Goal: Transaction & Acquisition: Purchase product/service

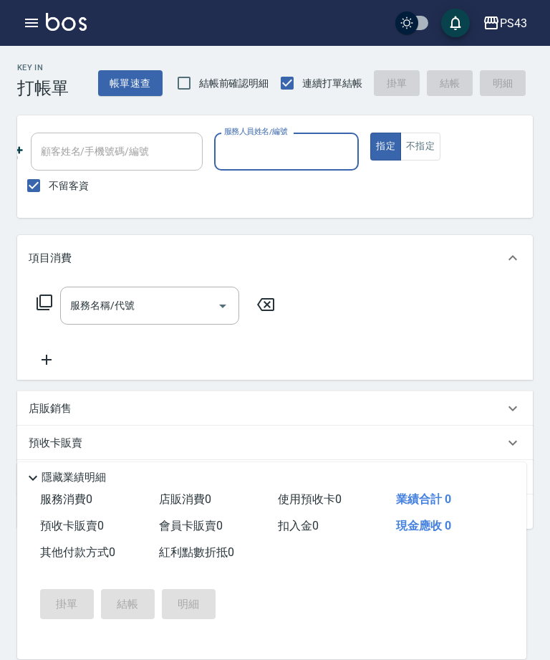
scroll to position [0, 201]
click at [314, 163] on input "服務人員姓名/編號" at bounding box center [287, 151] width 133 height 25
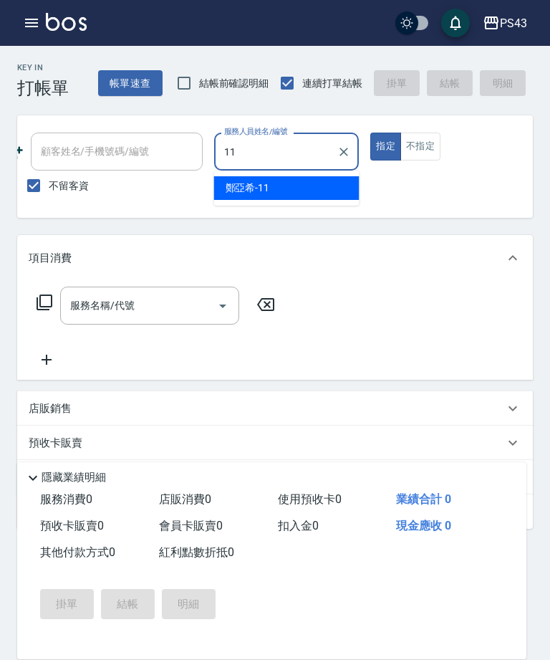
click at [314, 186] on div "[PERSON_NAME]-11" at bounding box center [286, 188] width 145 height 24
type input "[PERSON_NAME]-11"
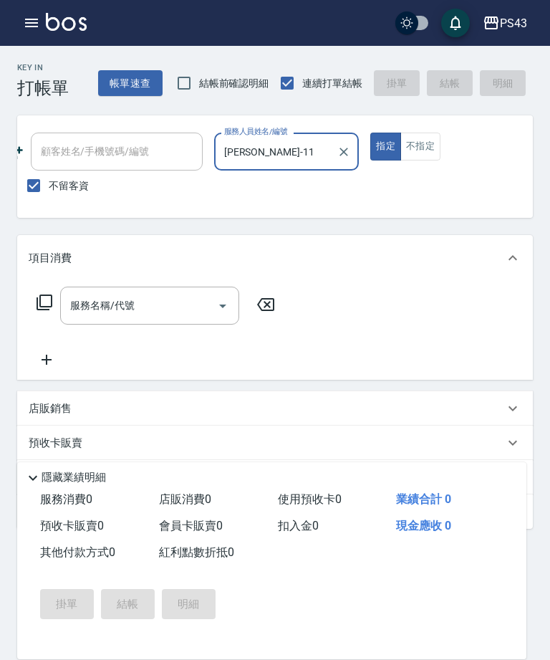
click at [206, 302] on input "服務名稱/代號" at bounding box center [139, 305] width 145 height 25
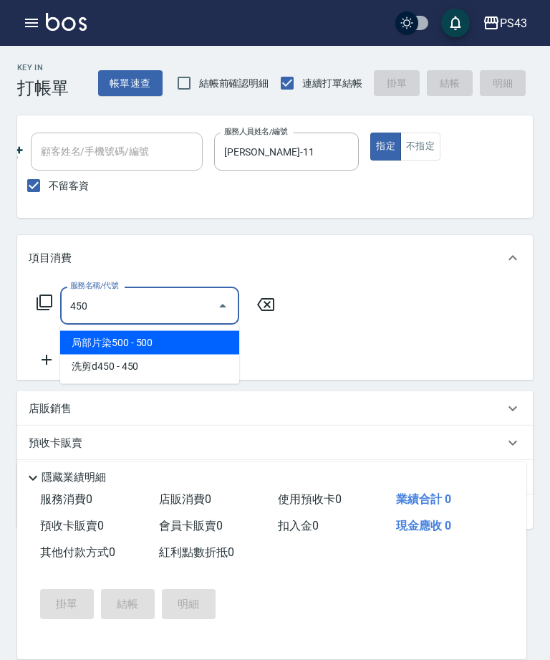
type input "450"
click at [140, 384] on div "項目消費 服務名稱/代號 450 服務名稱/代號 店販銷售 服務人員姓名/編號 服務人員姓名/編號 商品代號/名稱 商品代號/名稱 預收卡販賣 卡券名稱/代號…" at bounding box center [275, 382] width 516 height 294
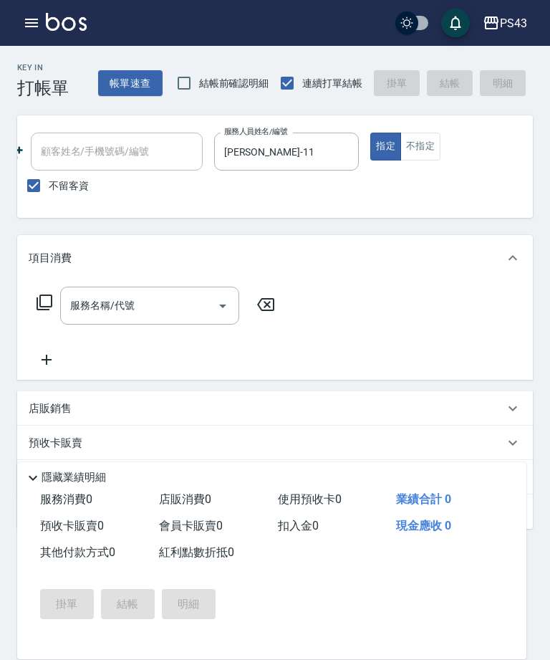
click at [150, 307] on input "服務名稱/代號" at bounding box center [139, 305] width 145 height 25
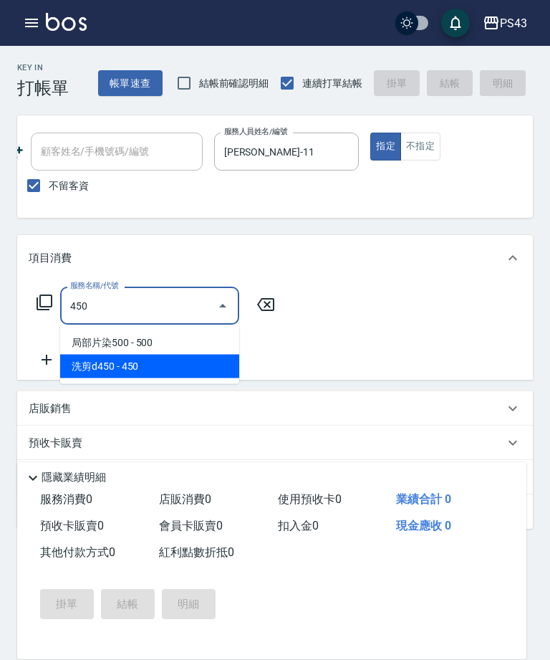
click at [188, 365] on span "洗剪d450 - 450" at bounding box center [149, 367] width 179 height 24
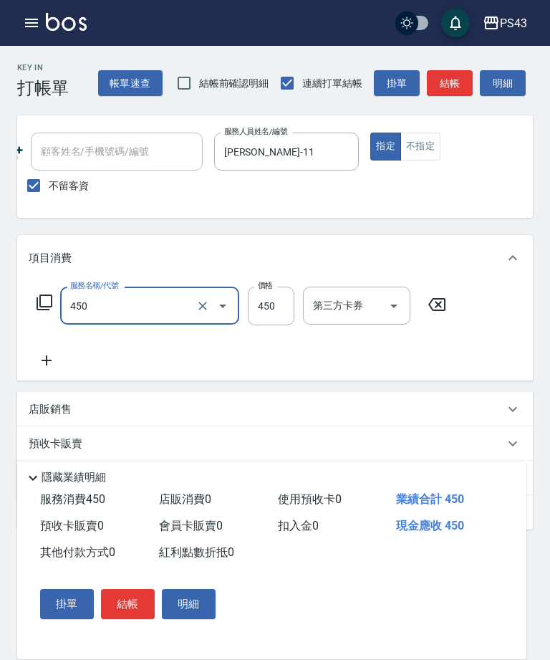
type input "洗剪d450(24)"
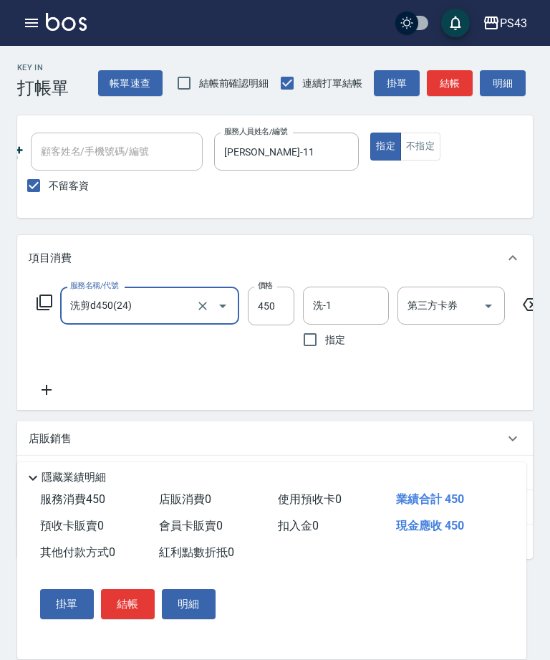
click at [274, 310] on input "450" at bounding box center [271, 306] width 47 height 39
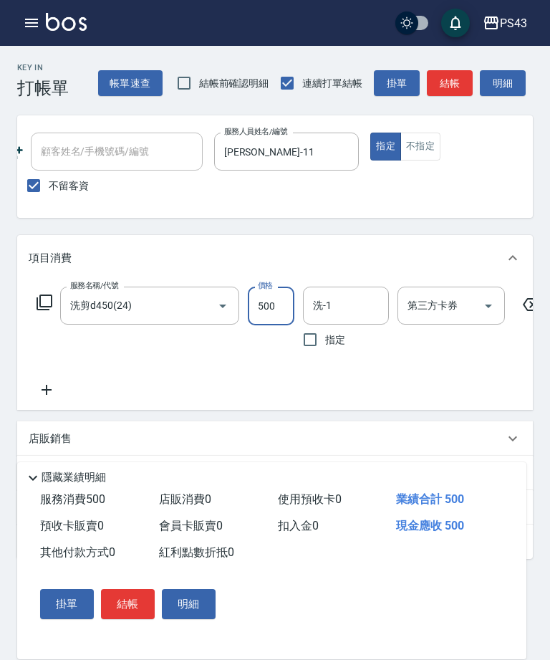
type input "500"
click at [454, 86] on button "結帳" at bounding box center [450, 83] width 46 height 27
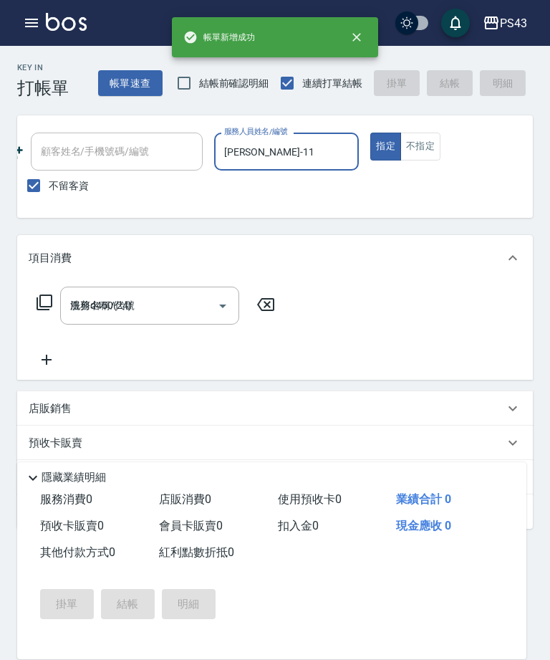
type input "[DATE] 16:13"
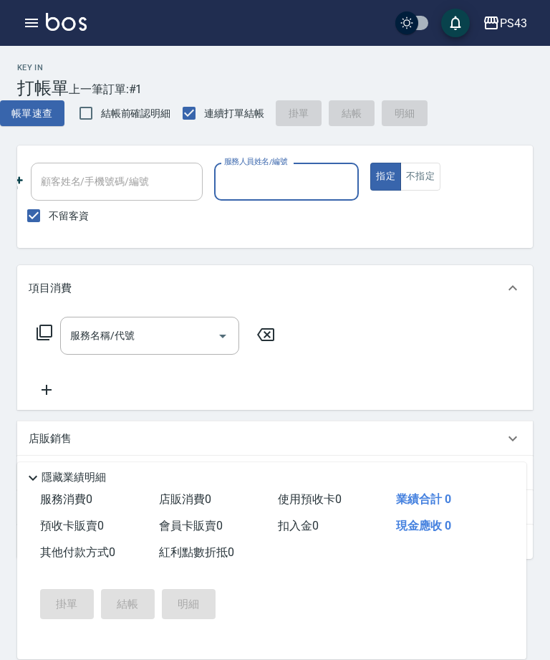
click at [314, 171] on input "服務人員姓名/編號" at bounding box center [287, 181] width 133 height 25
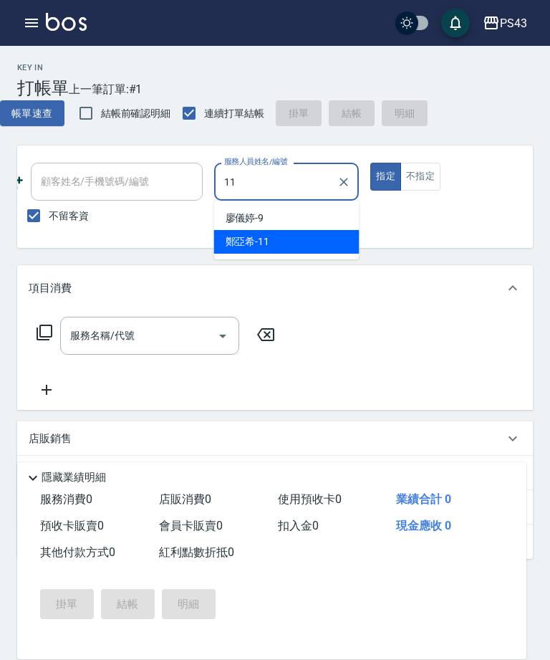
click at [320, 251] on div "[PERSON_NAME]-11" at bounding box center [286, 242] width 145 height 24
type input "[PERSON_NAME]-11"
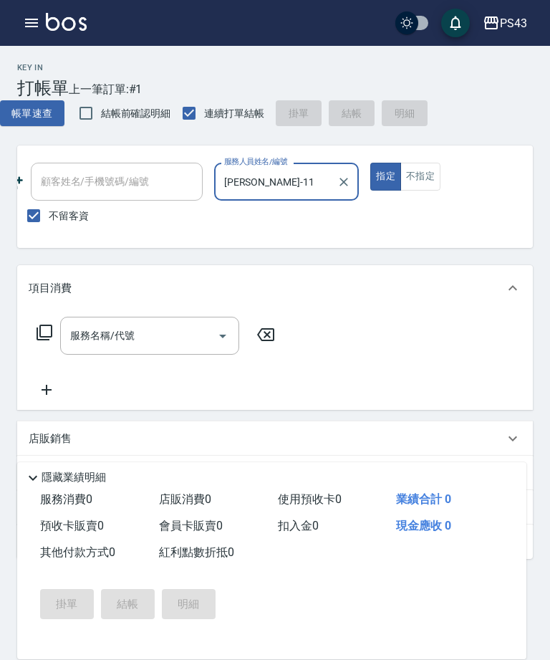
click at [190, 333] on input "服務名稱/代號" at bounding box center [139, 335] width 145 height 25
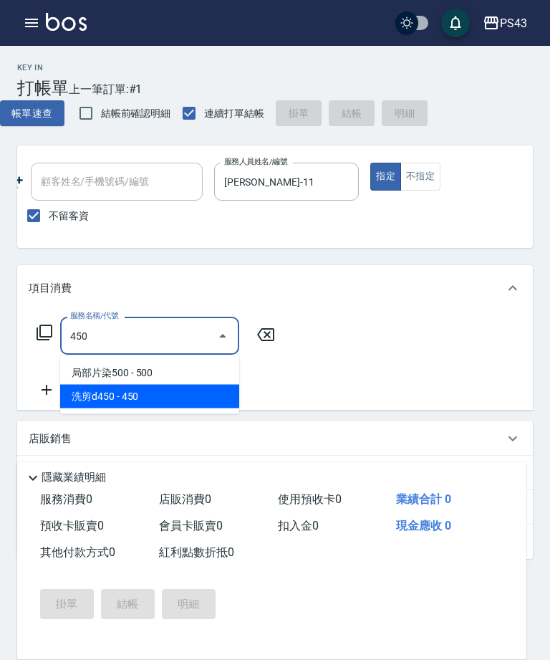
click at [172, 404] on span "洗剪d450 - 450" at bounding box center [149, 397] width 179 height 24
type input "洗剪d450(24)"
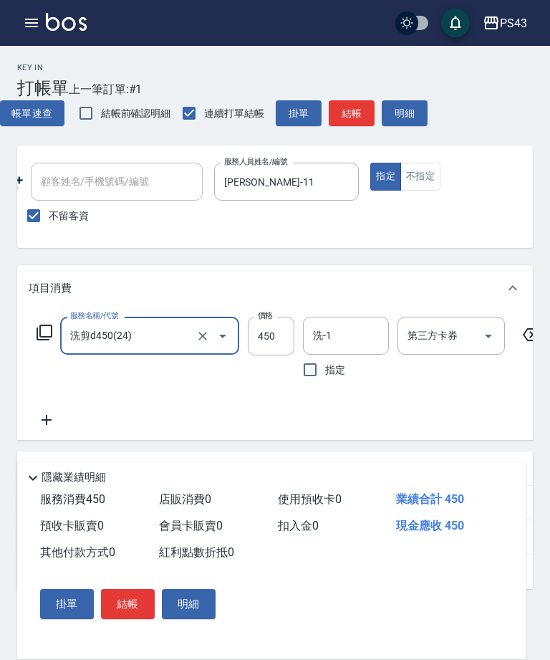
click at [280, 339] on input "450" at bounding box center [271, 336] width 47 height 39
type input "500"
click at [358, 125] on button "結帳" at bounding box center [352, 113] width 46 height 27
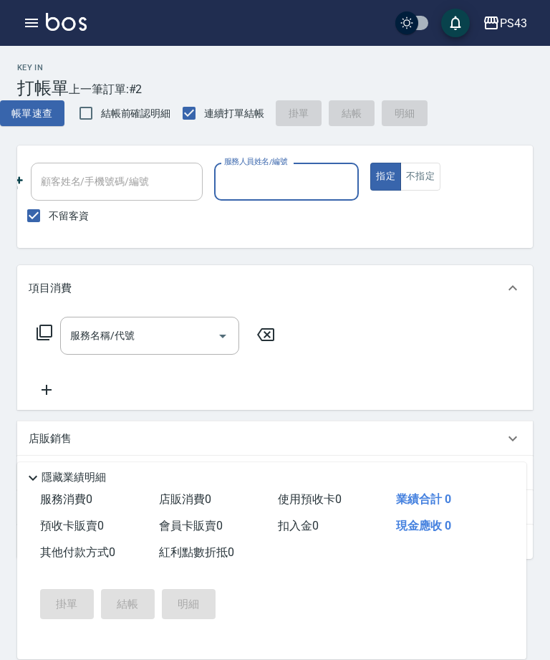
click at [294, 171] on input "服務人員姓名/編號" at bounding box center [287, 181] width 133 height 25
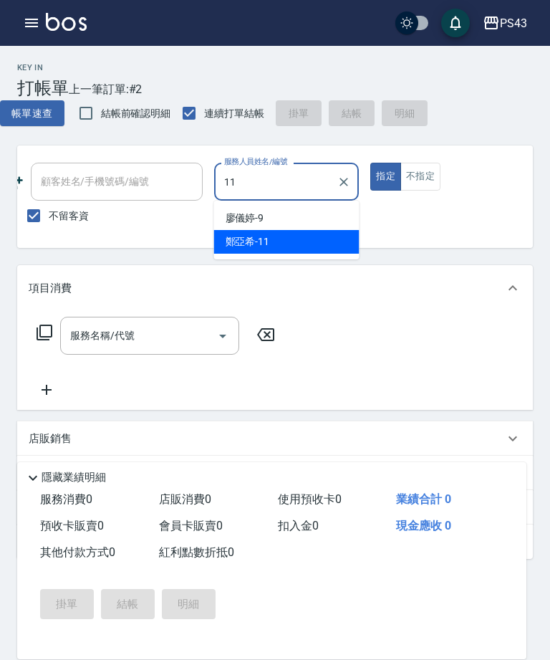
click at [335, 239] on div "[PERSON_NAME]-11" at bounding box center [286, 242] width 145 height 24
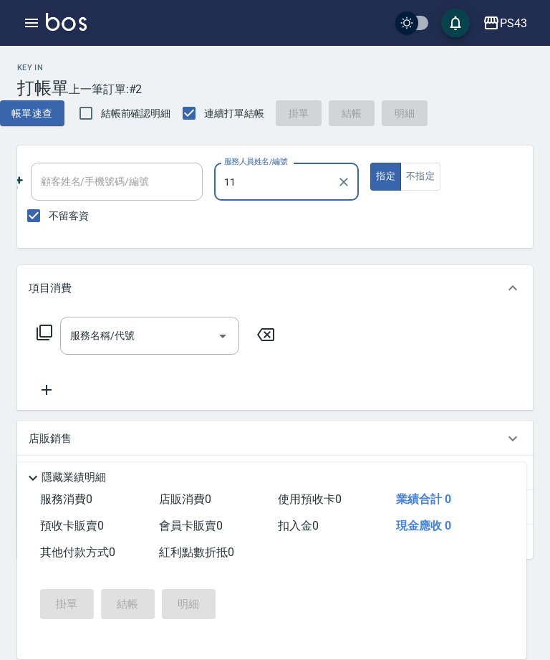
type input "[PERSON_NAME]-11"
click at [168, 344] on input "服務名稱/代號" at bounding box center [139, 335] width 145 height 25
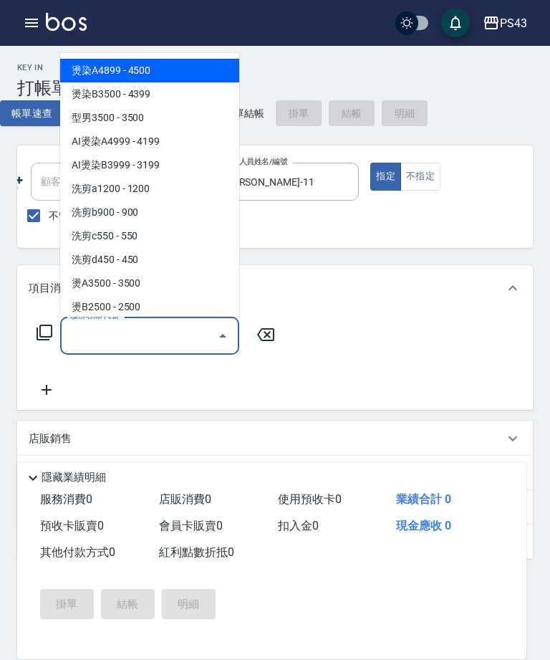
click at [43, 341] on icon at bounding box center [44, 332] width 17 height 17
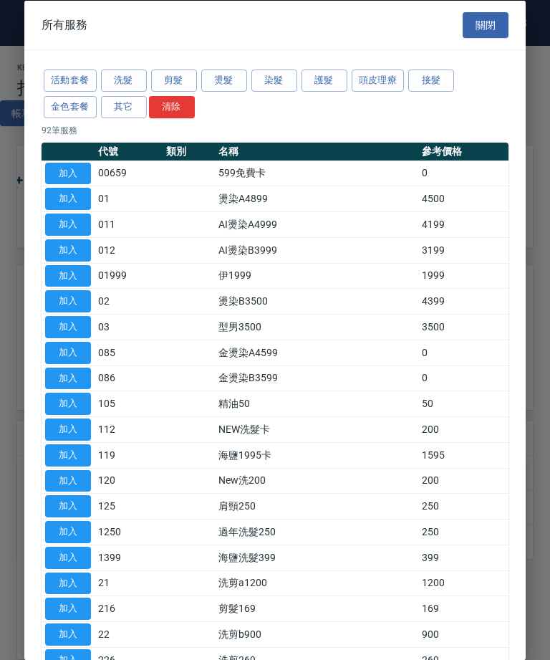
click at [50, 341] on button "加入" at bounding box center [68, 352] width 46 height 22
type input "金燙染A4599(085)"
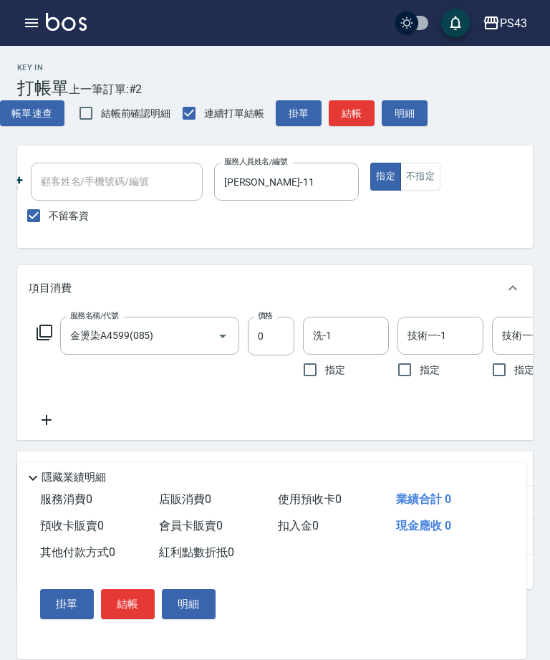
click at [223, 82] on div "Key In 打帳單 上一筆訂單:#2 帳單速查 結帳前確認明細 連續打單結帳 掛單 結帳 明細" at bounding box center [266, 87] width 533 height 82
click at [42, 332] on icon at bounding box center [44, 332] width 17 height 17
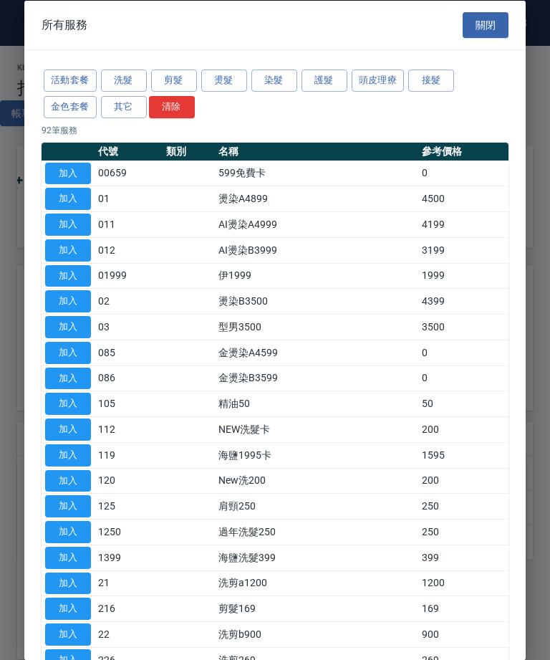
click at [226, 75] on button "燙髮" at bounding box center [224, 80] width 46 height 22
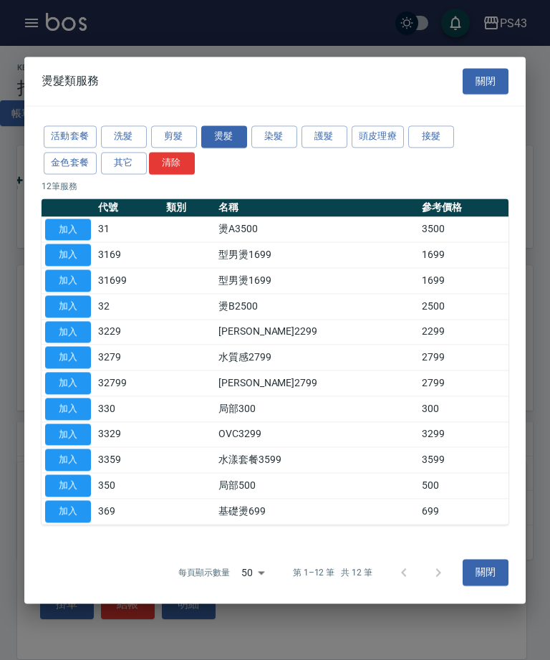
click at [78, 335] on button "加入" at bounding box center [68, 332] width 46 height 22
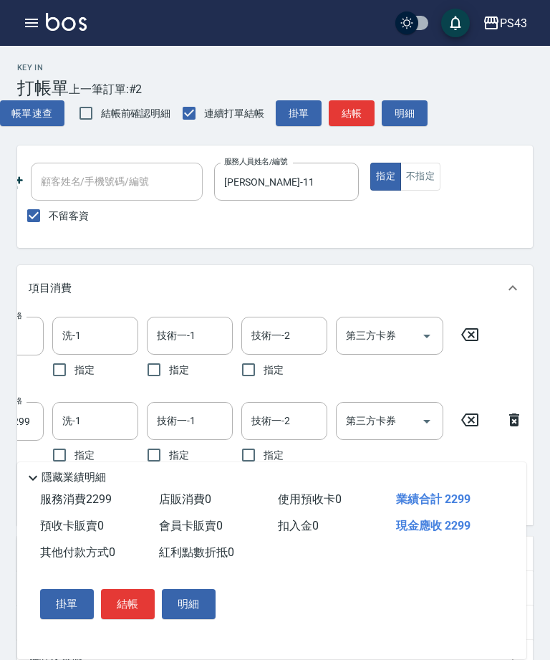
scroll to position [0, 250]
click at [476, 339] on icon at bounding box center [471, 334] width 36 height 17
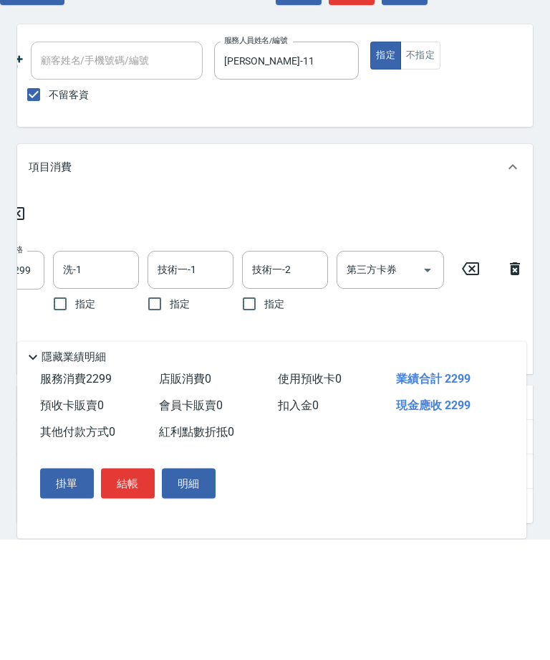
scroll to position [0, 0]
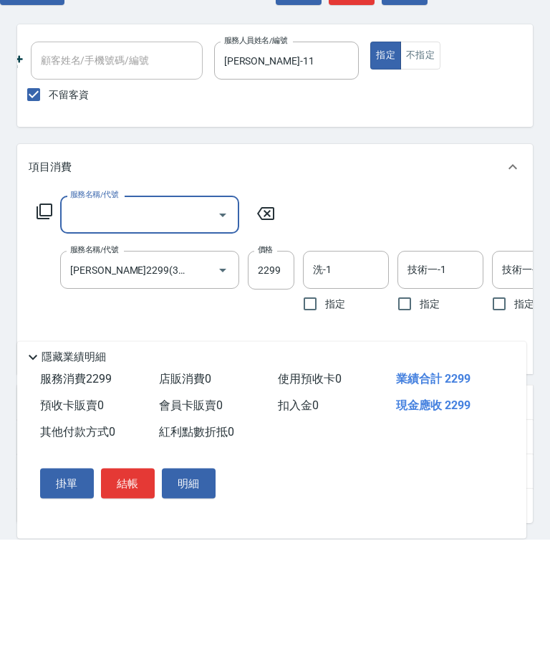
click at [269, 372] on input "2299" at bounding box center [271, 391] width 47 height 39
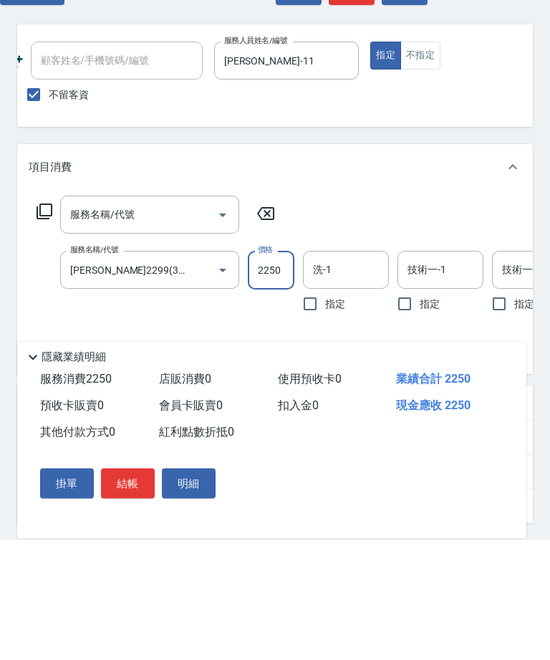
type input "2250"
click at [39, 325] on icon at bounding box center [45, 333] width 16 height 16
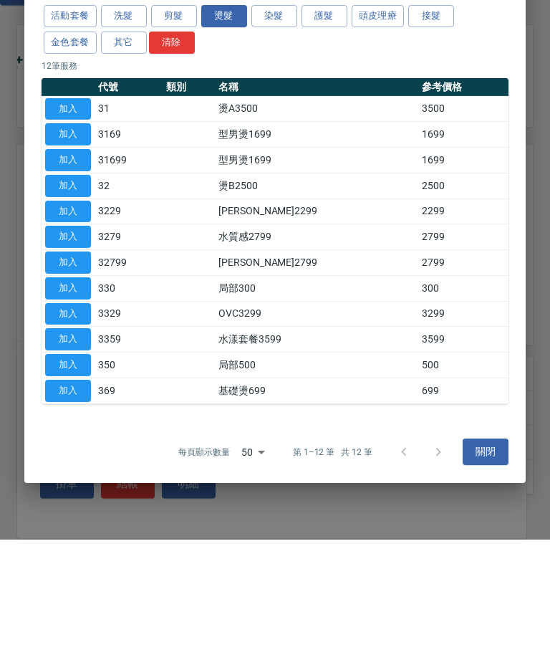
scroll to position [121, 0]
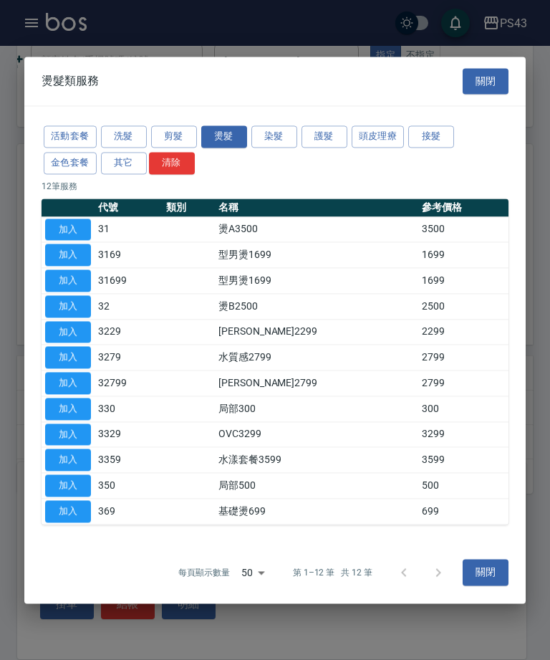
click at [167, 51] on div at bounding box center [275, 330] width 550 height 660
click at [479, 87] on button "關閉" at bounding box center [486, 81] width 46 height 27
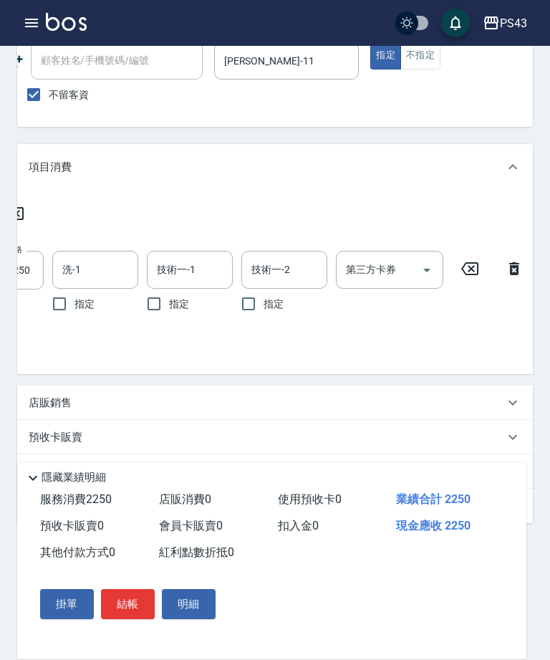
scroll to position [0, 250]
click at [423, 272] on icon "Open" at bounding box center [427, 270] width 17 height 17
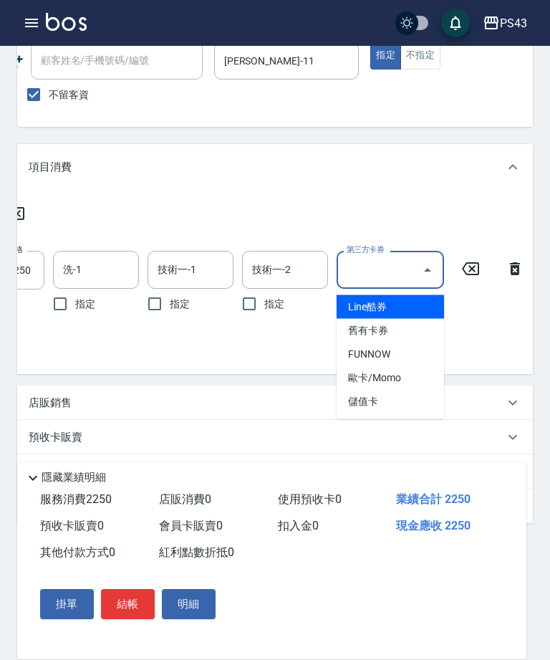
scroll to position [120, 0]
click at [406, 401] on span "儲值卡" at bounding box center [390, 402] width 107 height 24
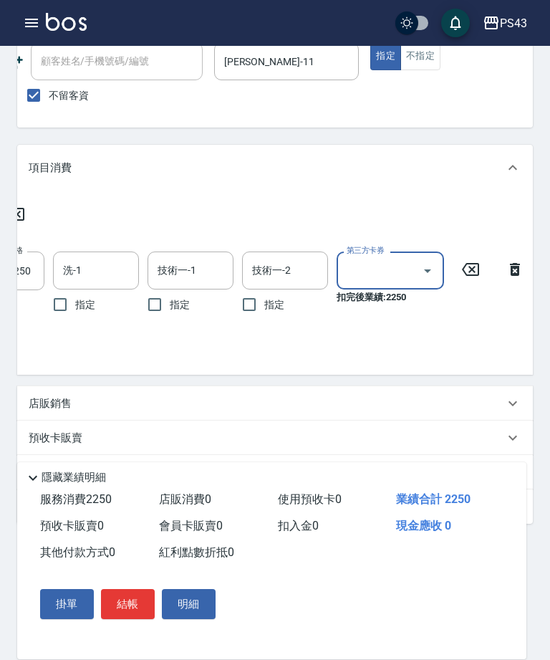
type input "儲值卡"
click at [480, 330] on div "服務名稱/代號 服務名稱/代號 服務名稱/代號 [PERSON_NAME]2299(3229) 服務名稱/代號 價格 2250 價格 洗-1 洗-1 指定 技…" at bounding box center [156, 279] width 754 height 167
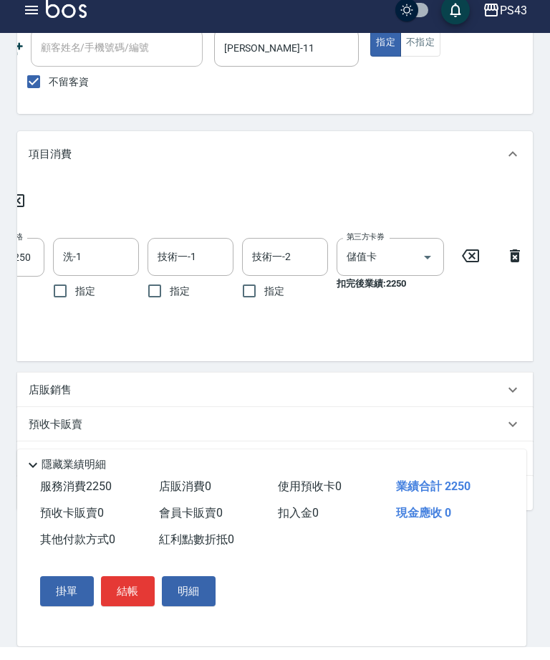
scroll to position [133, 0]
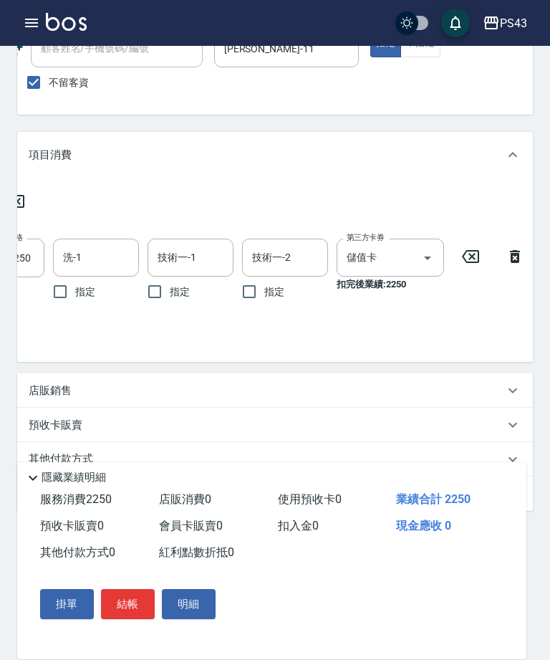
click at [140, 619] on button "結帳" at bounding box center [128, 604] width 54 height 30
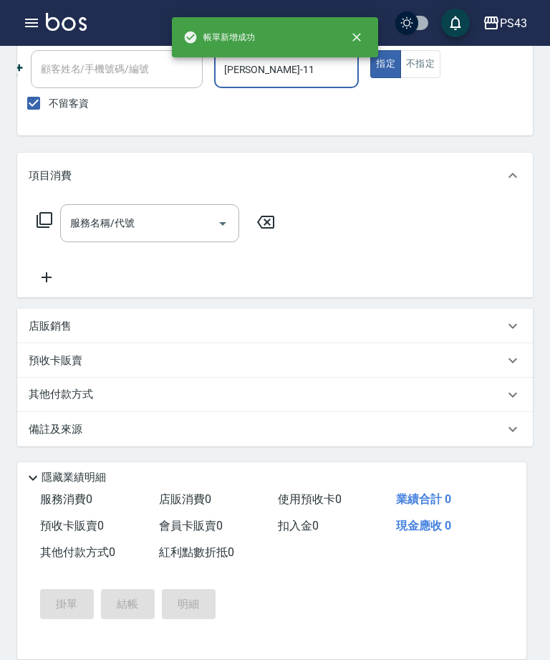
type input "[DATE] 16:15"
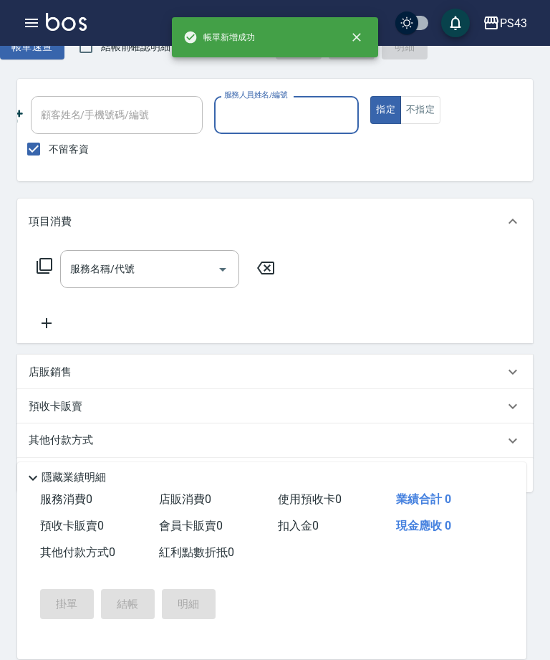
scroll to position [0, 0]
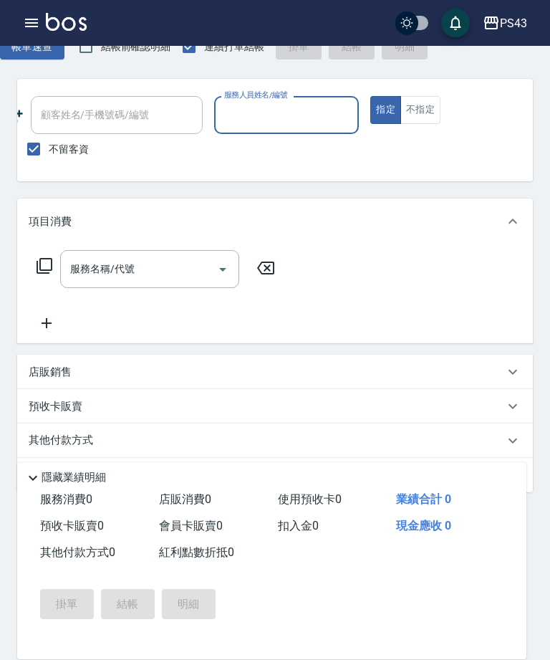
click at [304, 112] on input "服務人員姓名/編號" at bounding box center [287, 114] width 133 height 25
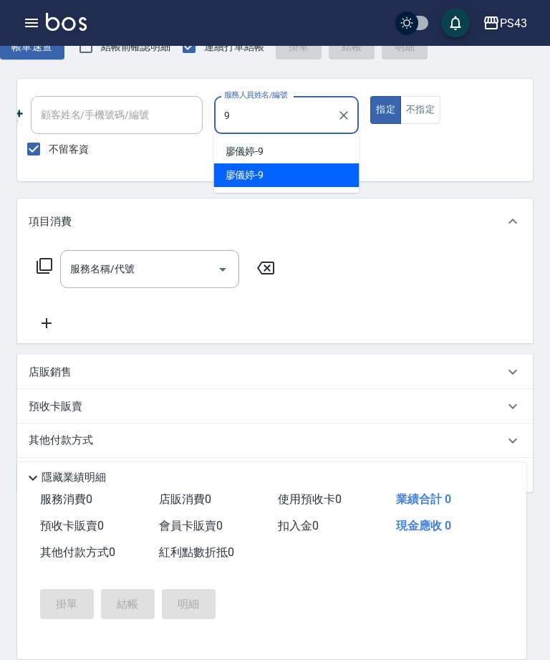
click at [315, 172] on div "[PERSON_NAME]-9" at bounding box center [286, 175] width 145 height 24
type input "廖儀婷-9"
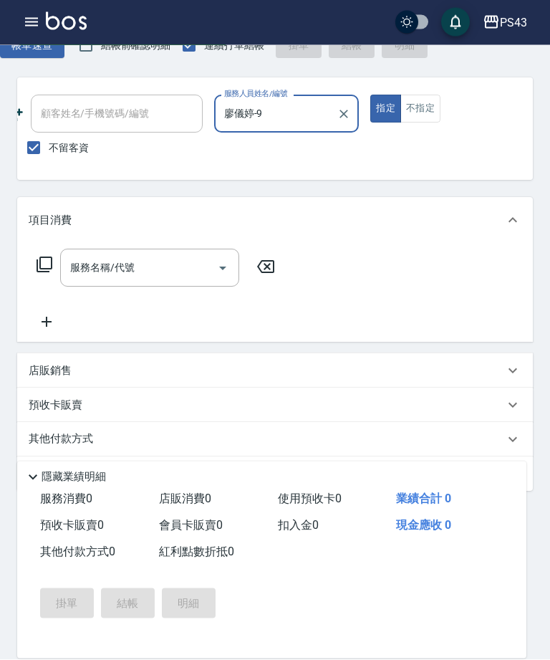
click at [173, 261] on input "服務名稱/代號" at bounding box center [139, 268] width 145 height 25
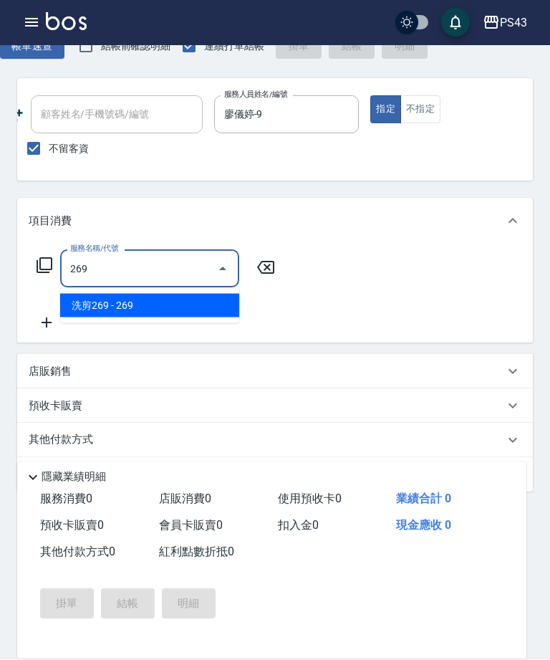
type input "洗剪269(226)"
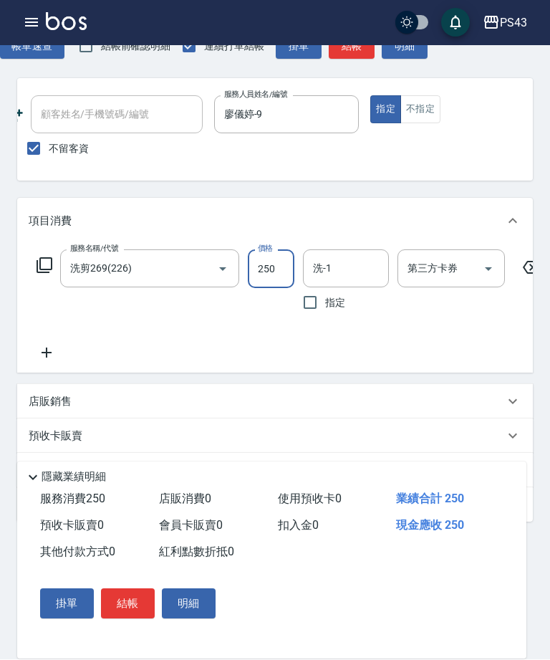
type input "250"
click at [353, 49] on button "結帳" at bounding box center [352, 47] width 46 height 27
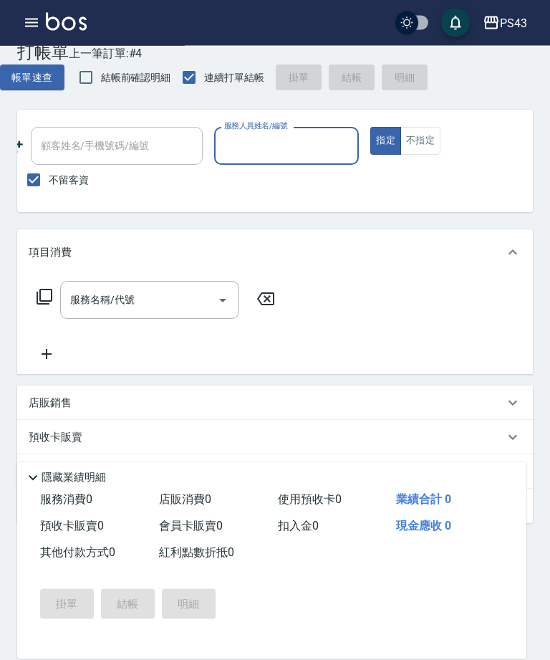
scroll to position [24, 0]
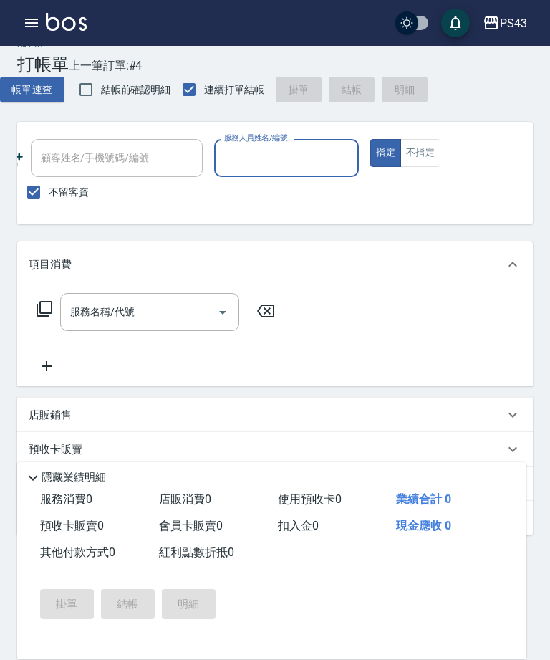
click at [49, 78] on button "帳單速查" at bounding box center [32, 90] width 64 height 27
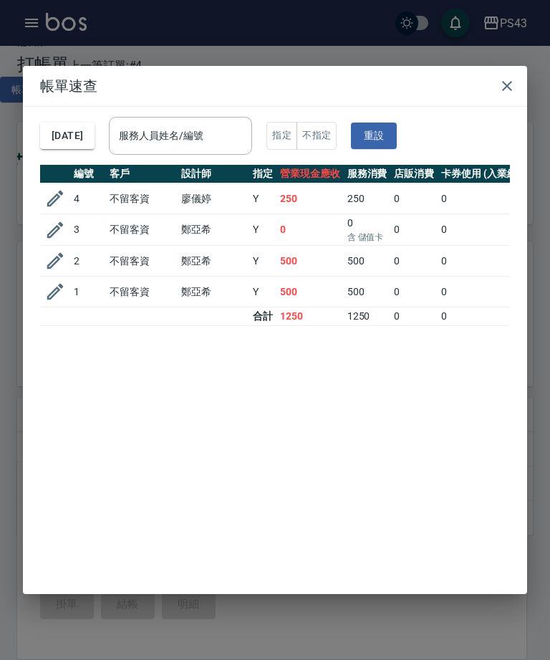
click at [67, 198] on button "button" at bounding box center [55, 198] width 27 height 27
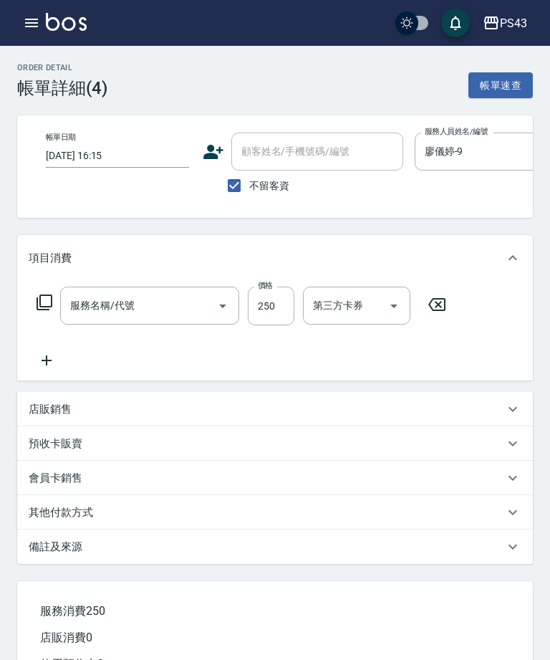
checkbox input "true"
type input "廖儀婷-9"
type input "洗剪269(226)"
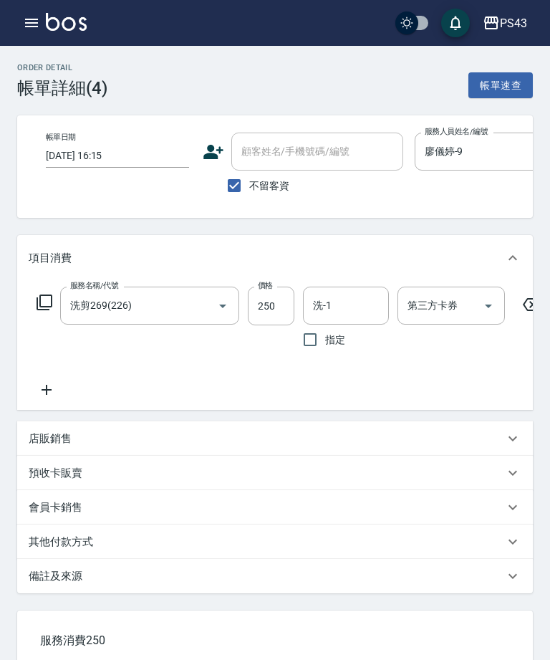
click at [358, 306] on input "洗-1" at bounding box center [346, 305] width 73 height 25
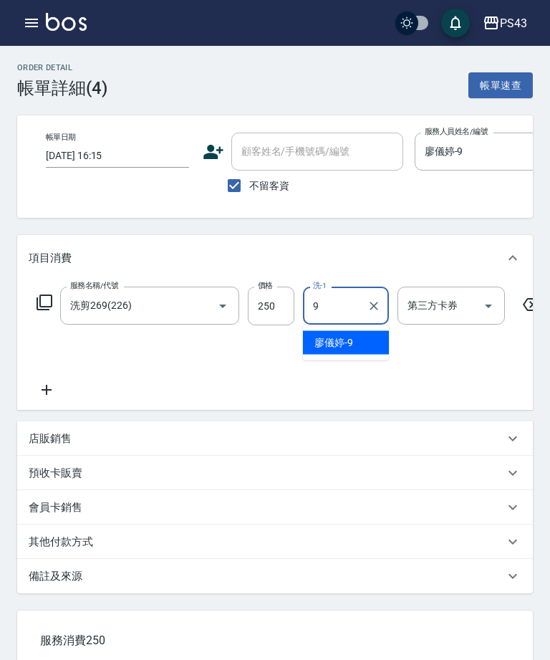
click at [360, 344] on div "[PERSON_NAME]-9" at bounding box center [346, 343] width 86 height 24
type input "廖儀婷-9"
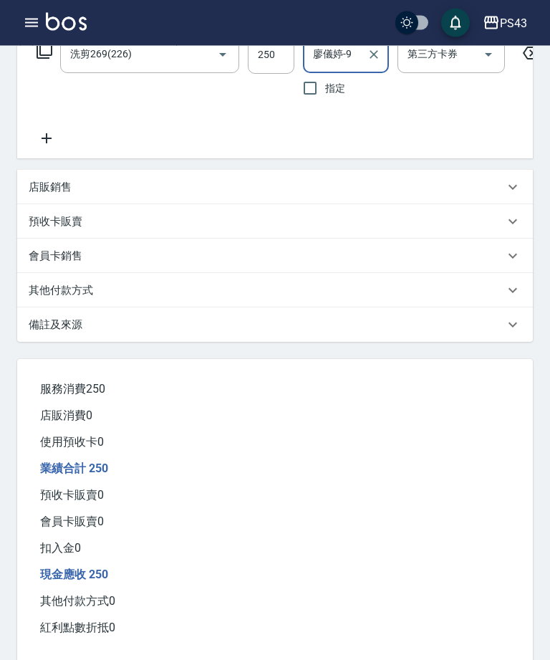
scroll to position [319, 0]
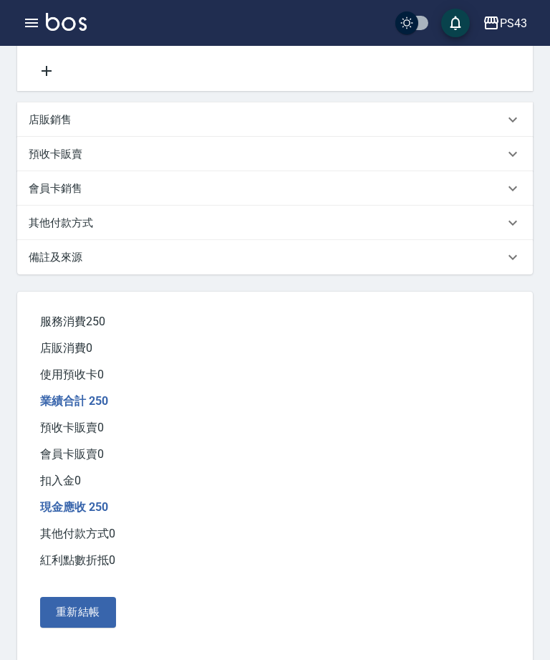
click at [77, 627] on button "重新結帳" at bounding box center [78, 612] width 76 height 30
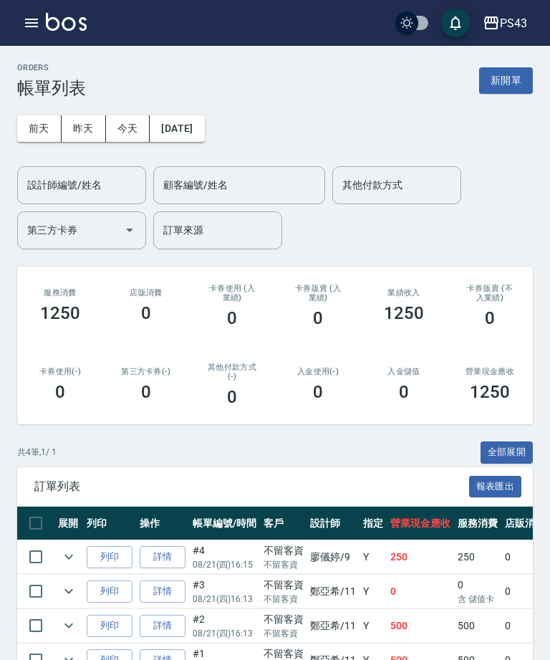
click at [42, 11] on div "PS43 登出" at bounding box center [275, 23] width 550 height 46
click at [34, 26] on icon "button" at bounding box center [31, 23] width 13 height 9
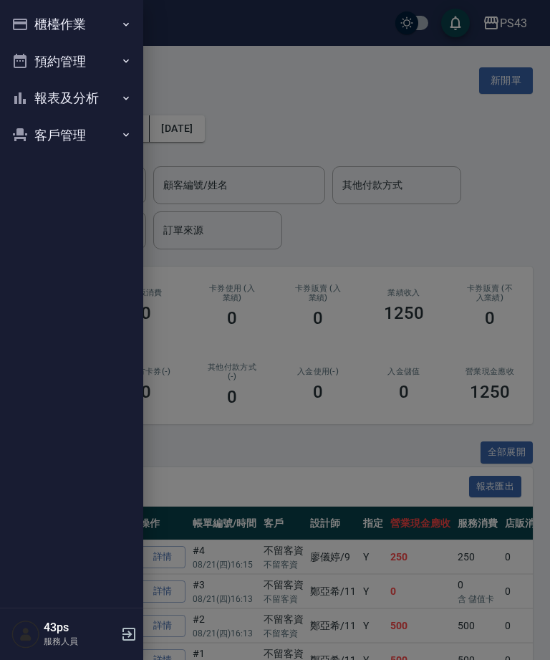
click at [99, 20] on button "櫃檯作業" at bounding box center [72, 24] width 132 height 37
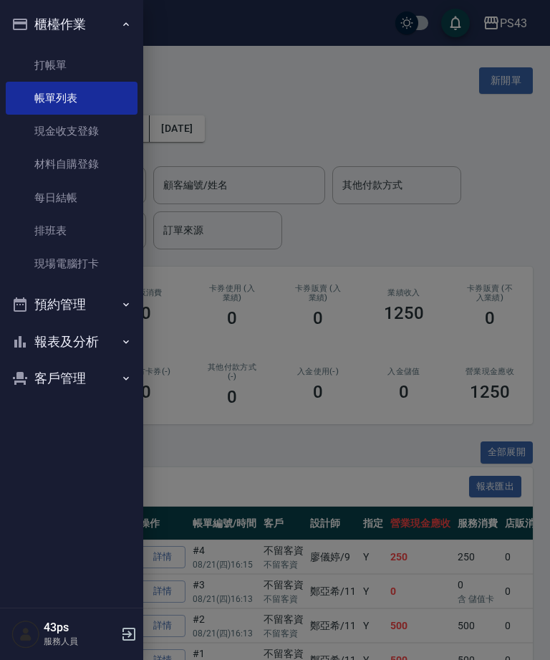
click at [97, 59] on link "打帳單" at bounding box center [72, 65] width 132 height 33
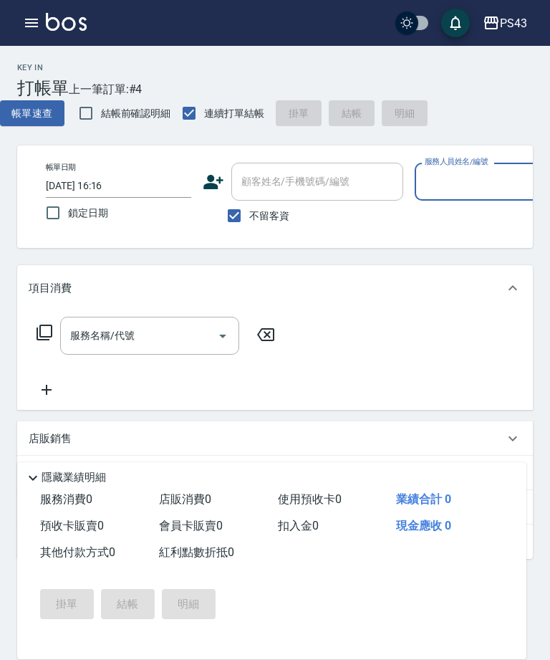
click at [489, 187] on input "服務人員姓名/編號" at bounding box center [487, 181] width 133 height 25
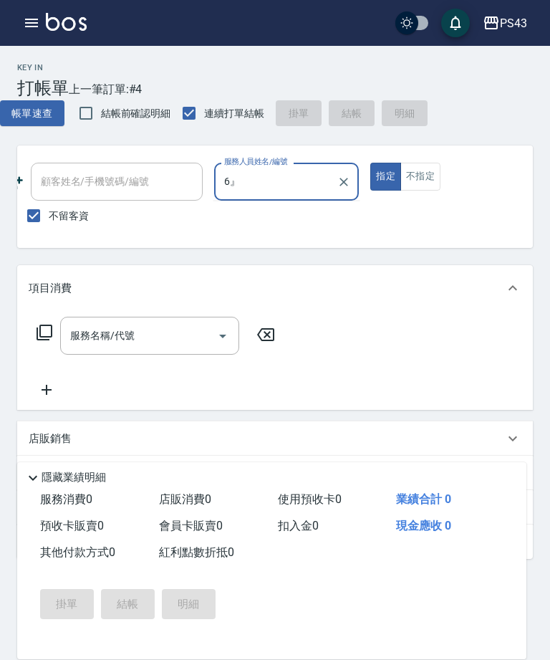
scroll to position [0, 201]
click at [285, 170] on input "6』" at bounding box center [276, 181] width 111 height 25
click at [294, 178] on input "6』" at bounding box center [276, 181] width 111 height 25
type input "陳冠宇-6"
type button "true"
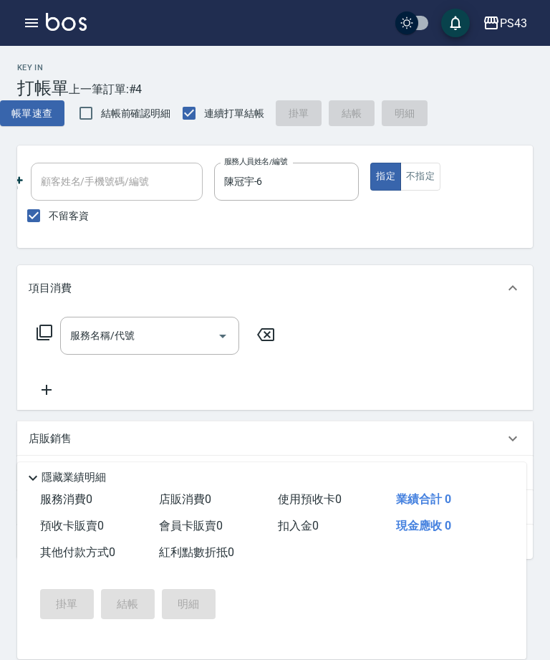
click at [168, 335] on input "服務名稱/代號" at bounding box center [139, 335] width 145 height 25
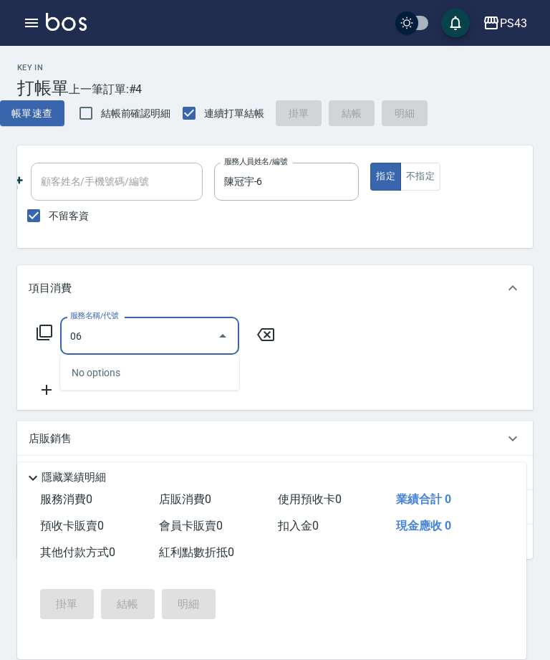
type input "0"
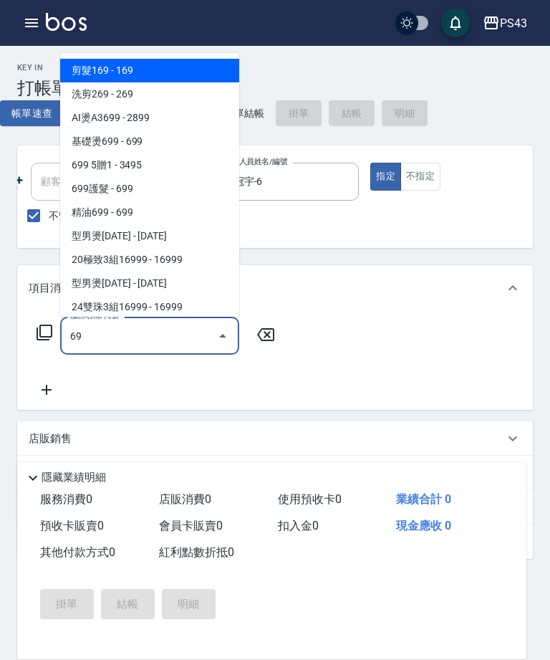
type input "6"
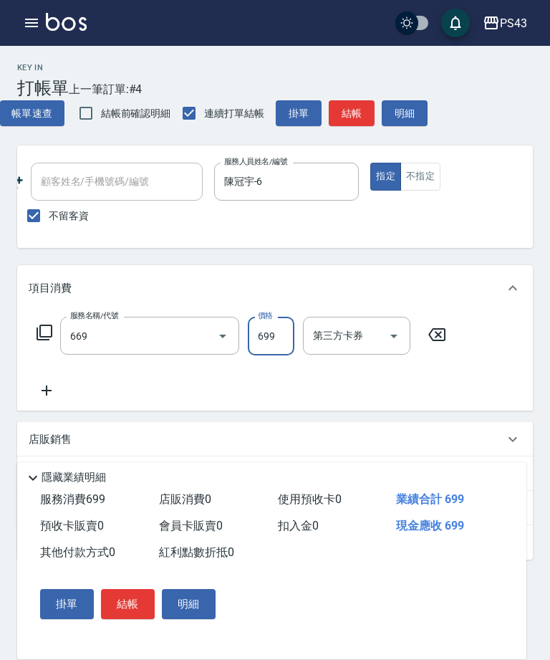
type input "精油699(669)"
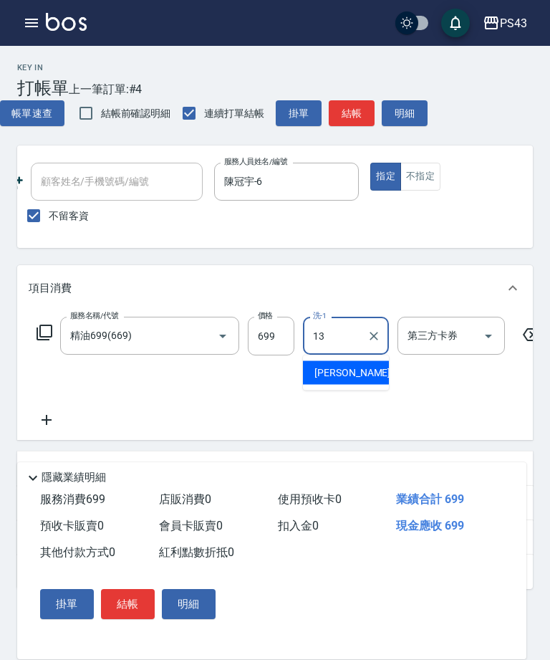
type input "[PERSON_NAME]-13"
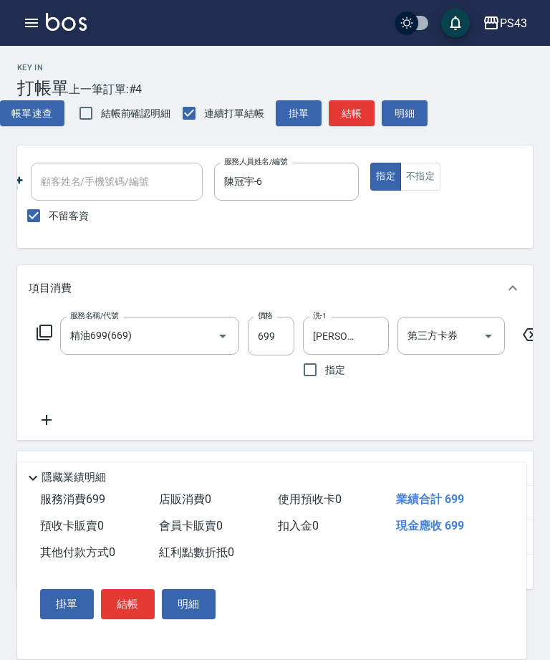
click at [493, 345] on button "Open" at bounding box center [488, 336] width 23 height 23
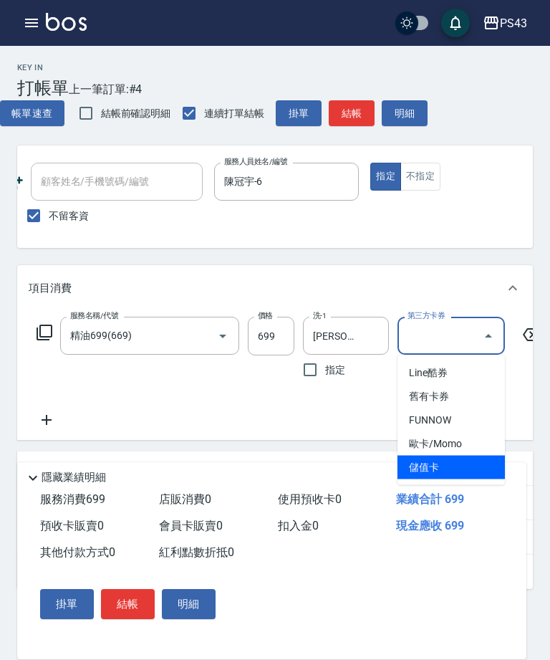
click at [451, 466] on span "儲值卡" at bounding box center [451, 468] width 107 height 24
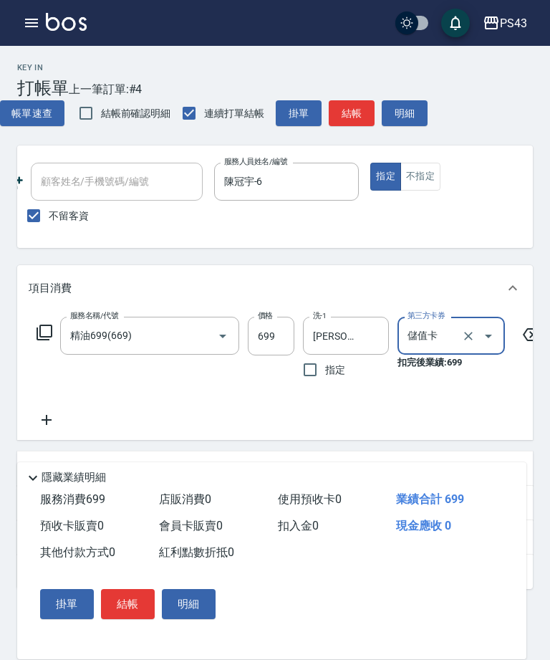
type input "儲值卡"
click at [48, 413] on icon at bounding box center [47, 419] width 36 height 17
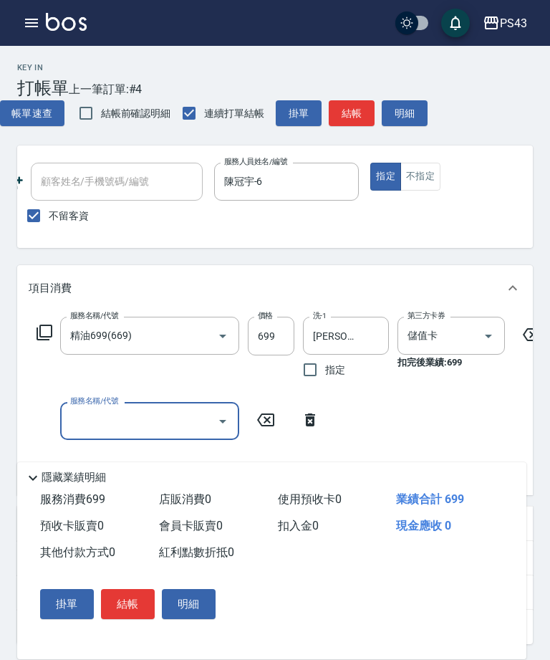
click at [47, 426] on div "服務名稱/代號 服務名稱/代號" at bounding box center [178, 421] width 299 height 38
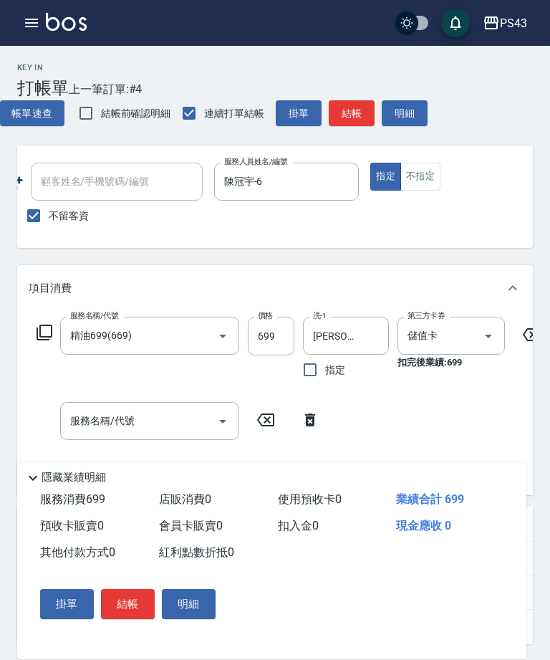
click at [152, 417] on input "服務名稱/代號" at bounding box center [139, 420] width 145 height 25
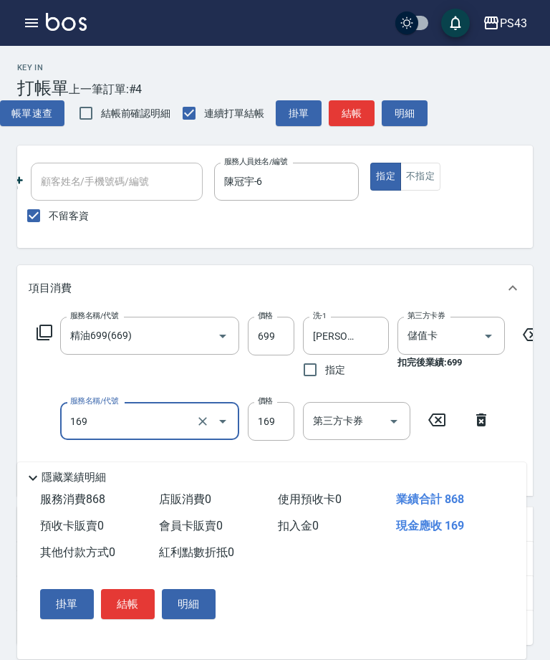
type input "剪髮169(216)"
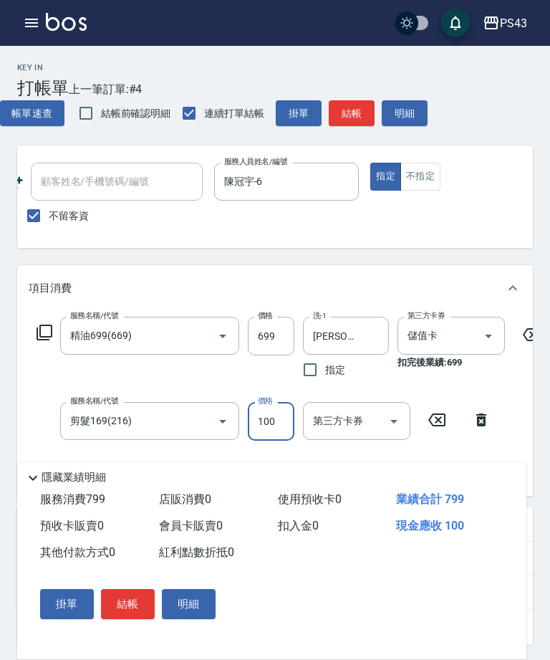
click at [395, 423] on icon "Open" at bounding box center [393, 421] width 17 height 17
type input "100"
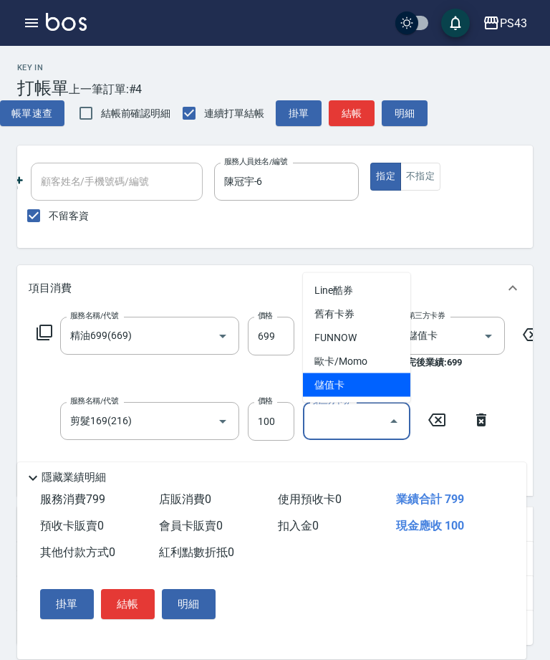
click at [360, 391] on span "儲值卡" at bounding box center [356, 385] width 107 height 24
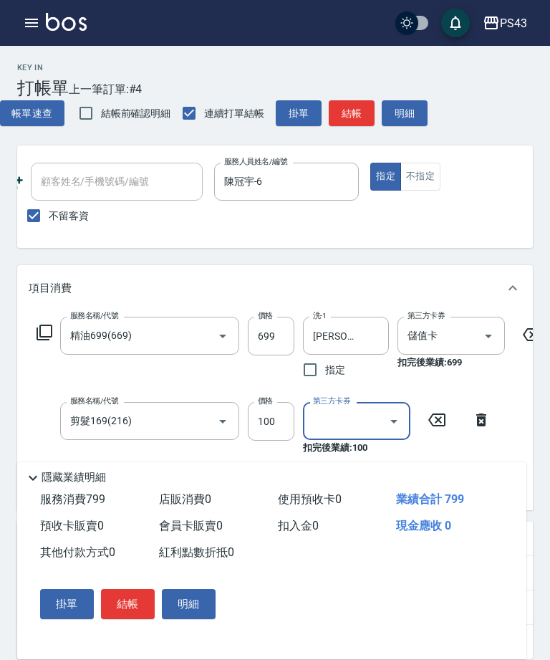
type input "儲值卡"
click at [360, 113] on button "結帳" at bounding box center [352, 113] width 46 height 27
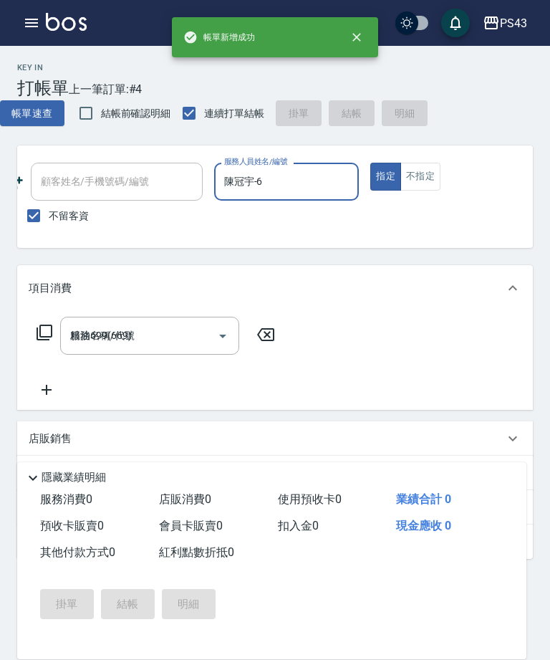
type input "[DATE] 16:17"
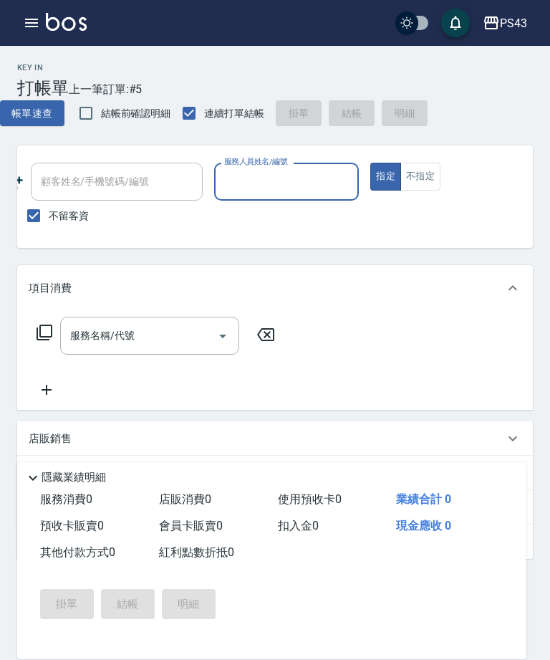
click at [312, 184] on input "服務人員姓名/編號" at bounding box center [287, 181] width 133 height 25
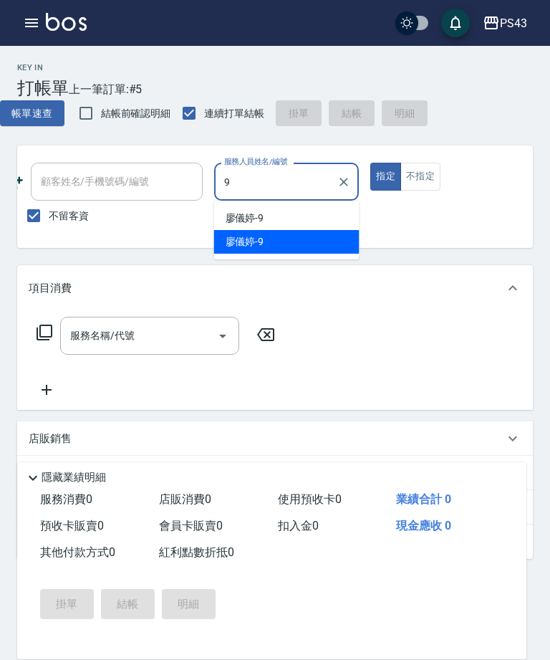
type input "9"
click at [424, 178] on button "不指定" at bounding box center [421, 177] width 40 height 28
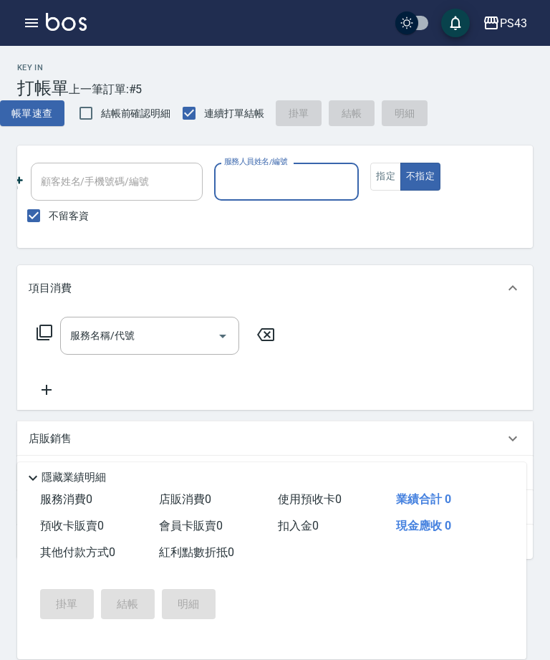
click at [326, 181] on input "服務人員姓名/編號" at bounding box center [287, 181] width 133 height 25
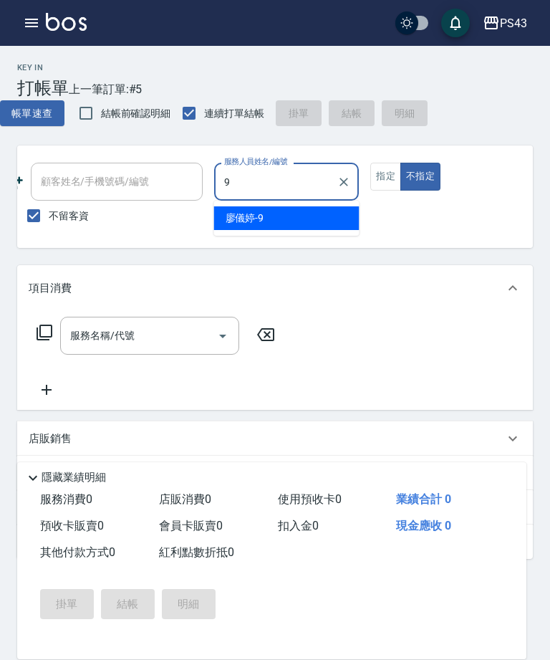
type input "廖儀婷-9"
type button "false"
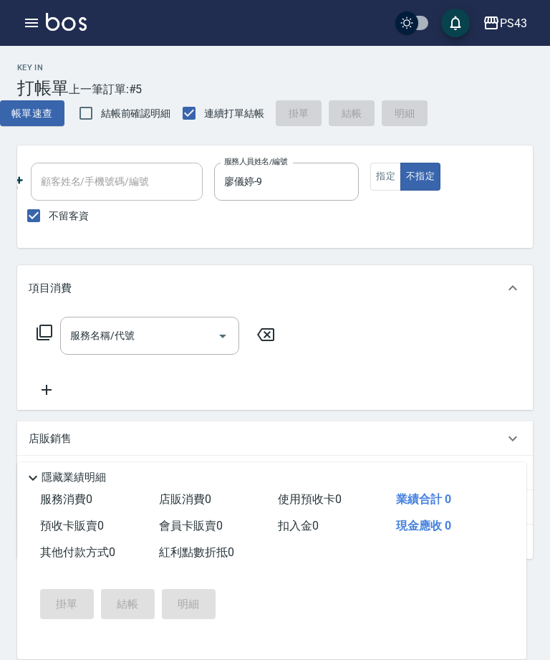
click at [175, 329] on input "服務名稱/代號" at bounding box center [139, 335] width 145 height 25
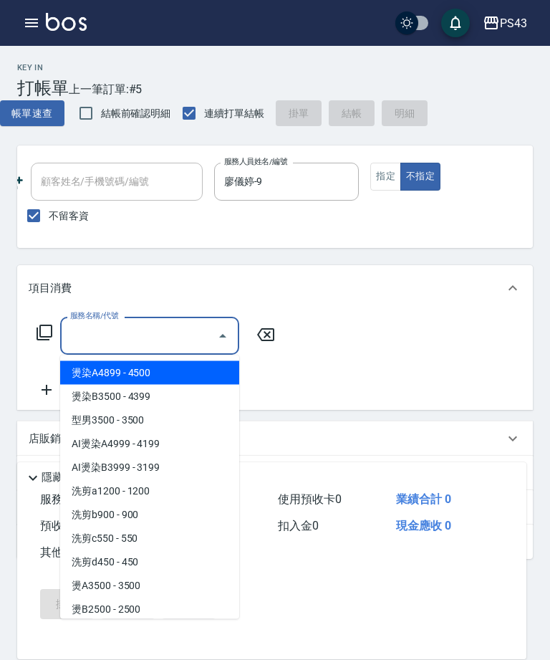
click at [51, 341] on icon at bounding box center [44, 332] width 17 height 17
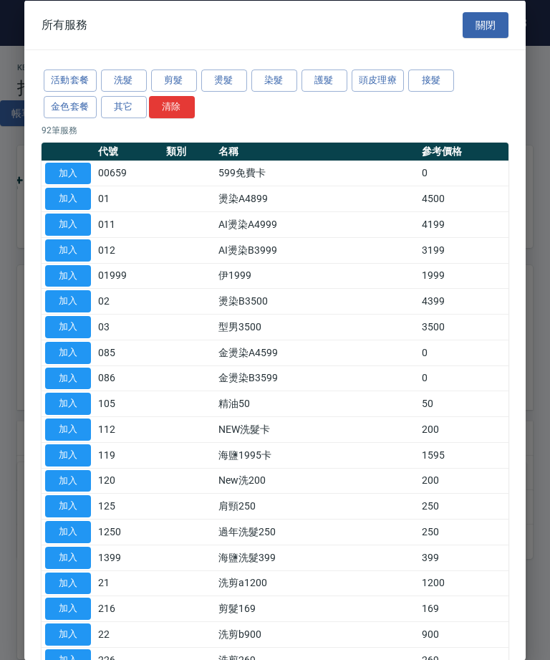
click at [45, 341] on button "加入" at bounding box center [68, 352] width 46 height 22
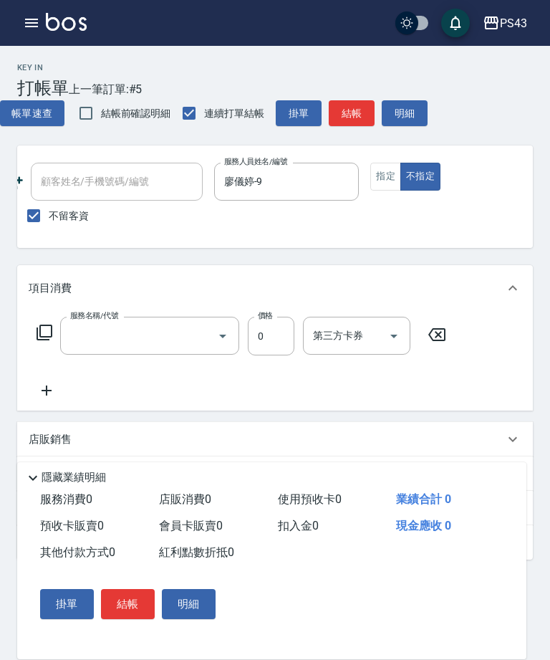
type input "金燙染A4599(085)"
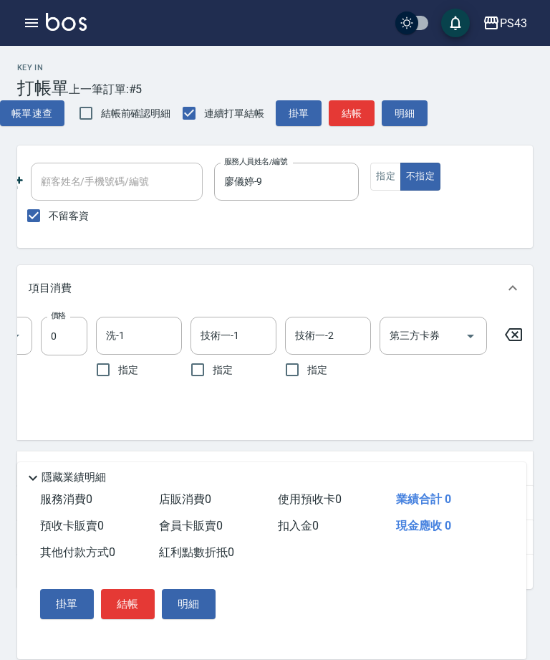
scroll to position [0, 206]
click at [520, 337] on icon at bounding box center [515, 334] width 36 height 17
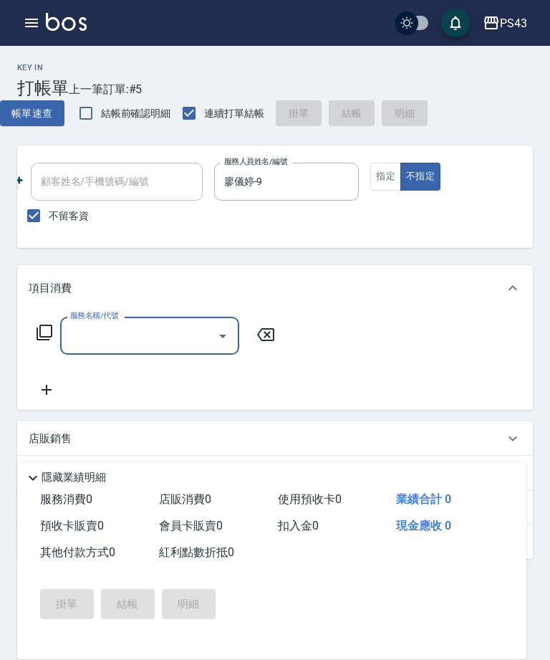
scroll to position [0, 0]
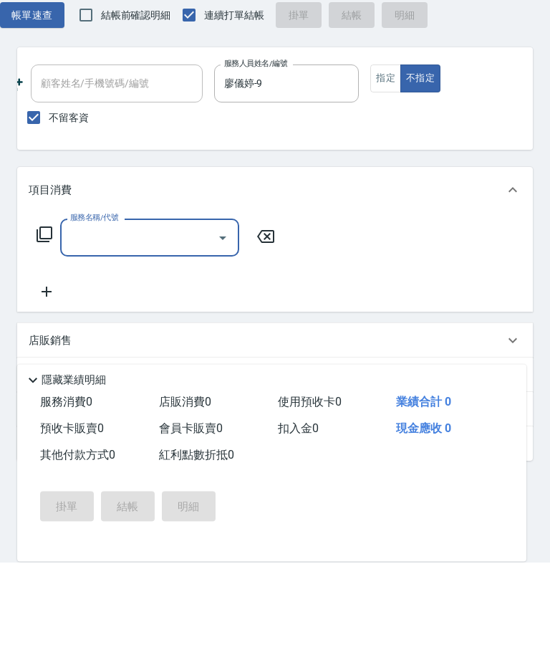
click at [46, 324] on icon at bounding box center [44, 332] width 17 height 17
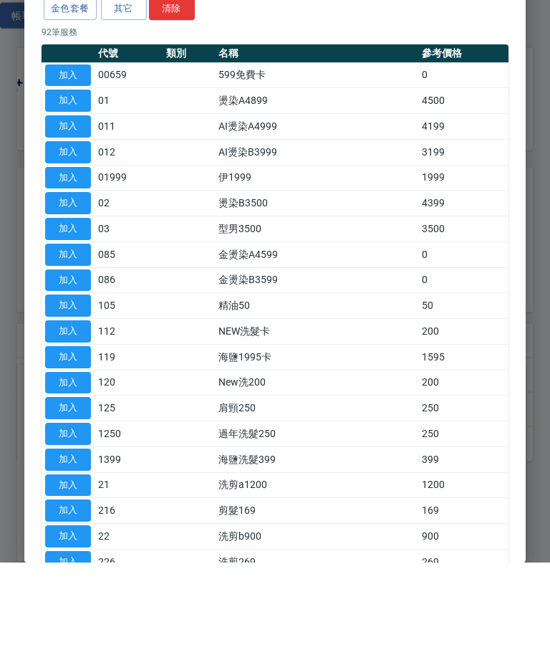
scroll to position [67, 0]
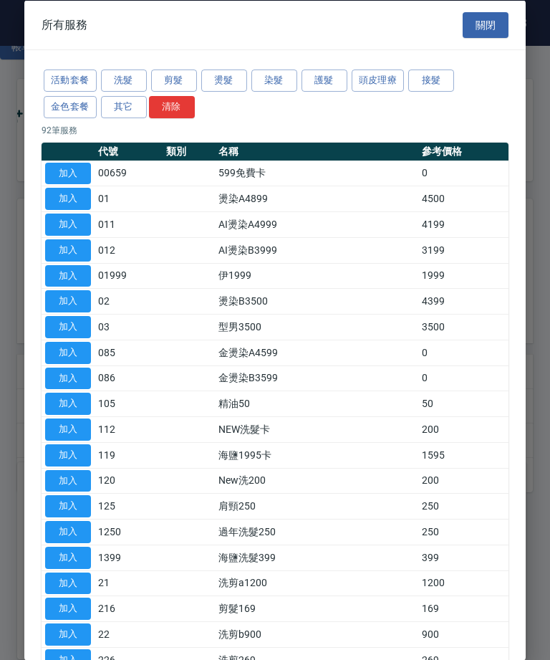
click at [135, 77] on button "洗髮" at bounding box center [124, 80] width 46 height 22
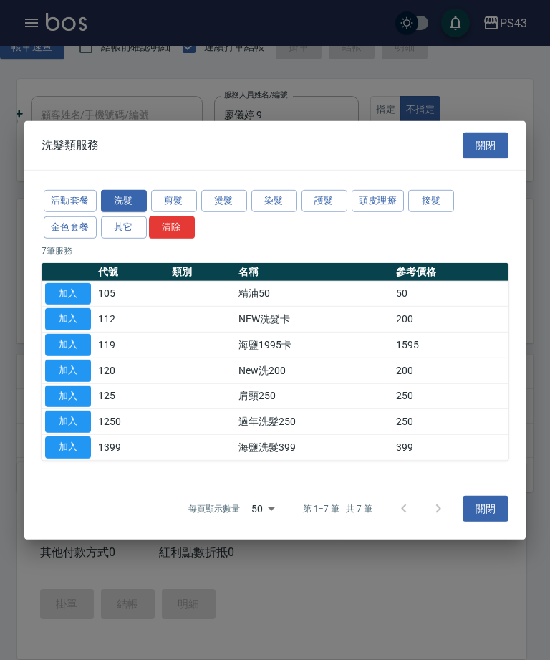
click at [82, 382] on button "加入" at bounding box center [68, 371] width 46 height 22
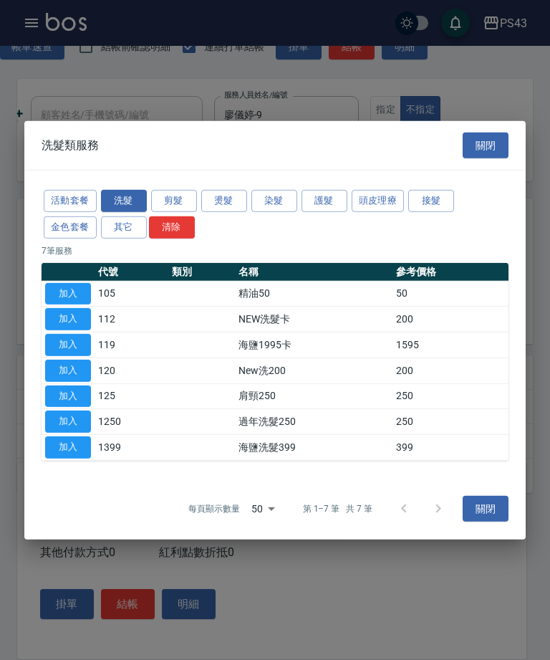
type input "New洗200(120)"
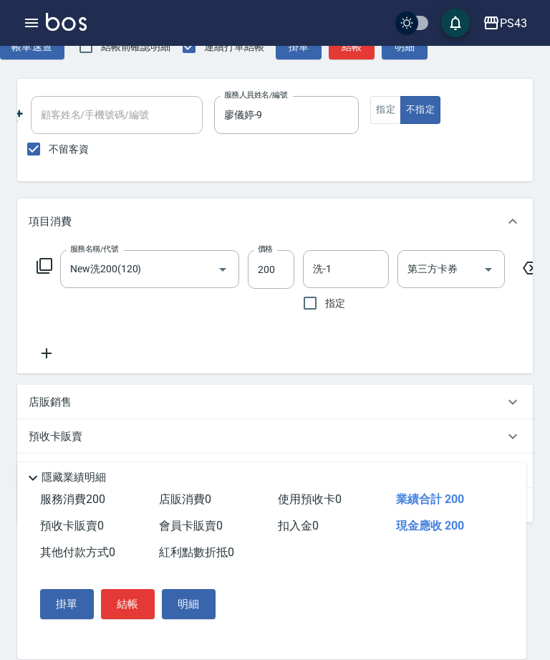
click at [342, 272] on input "洗-1" at bounding box center [346, 268] width 73 height 25
type input "[PERSON_NAME]-13"
click at [358, 52] on button "結帳" at bounding box center [352, 47] width 46 height 27
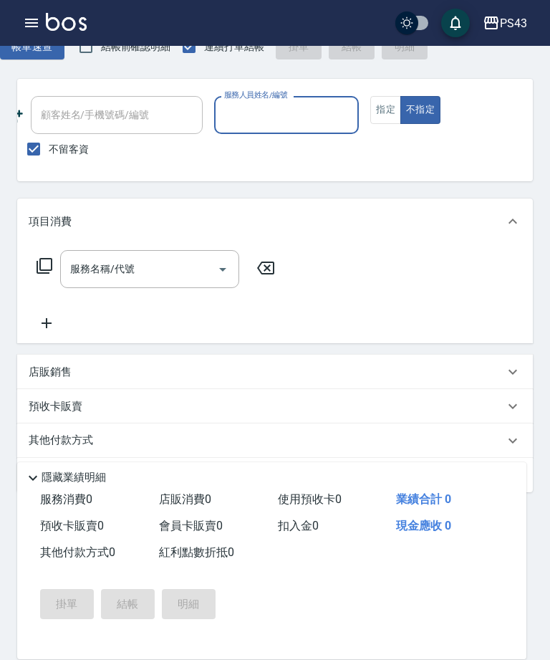
click at [317, 112] on input "服務人員姓名/編號" at bounding box center [287, 114] width 133 height 25
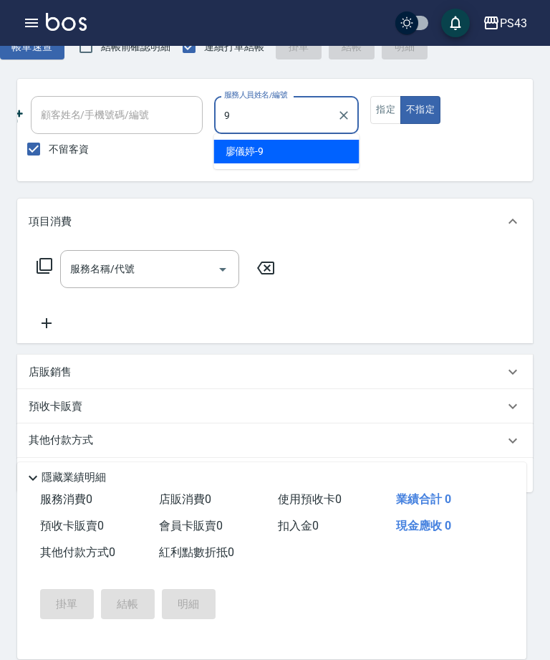
type input "9"
click at [383, 101] on button "指定" at bounding box center [385, 110] width 31 height 28
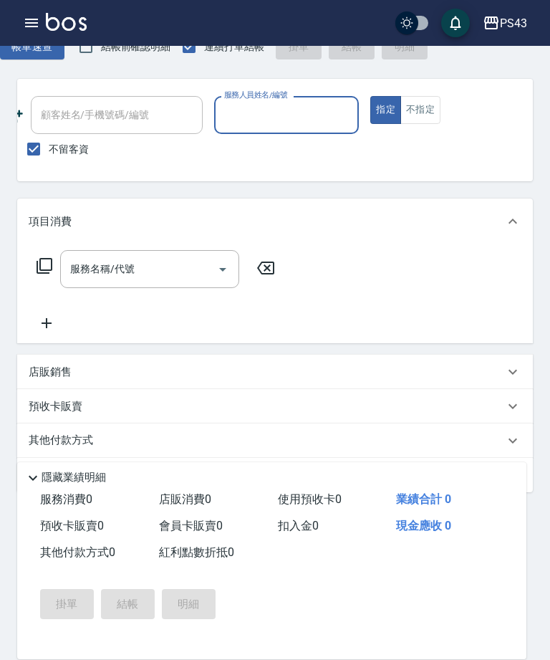
click at [130, 276] on div "服務名稱/代號 服務名稱/代號" at bounding box center [149, 269] width 179 height 38
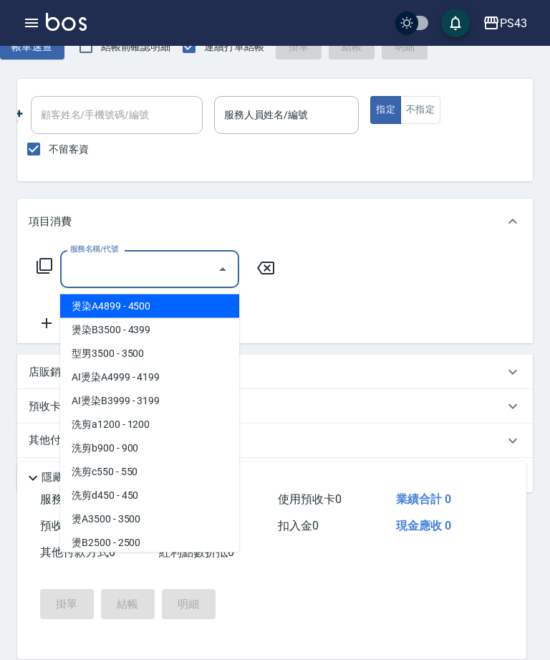
type input "4"
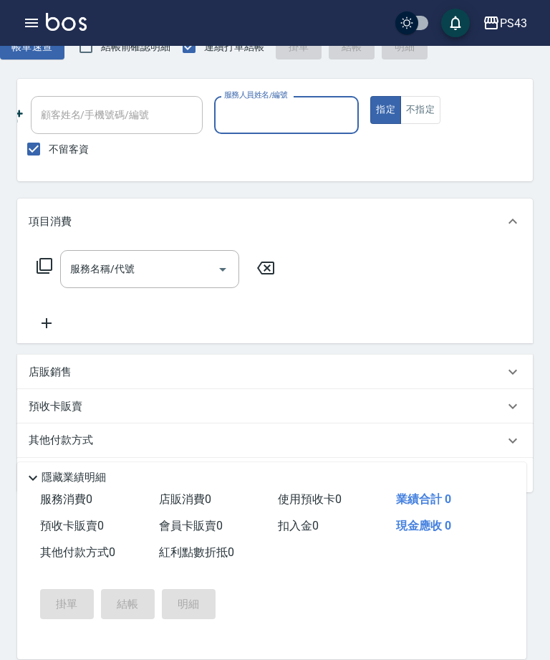
type input "ㄓ"
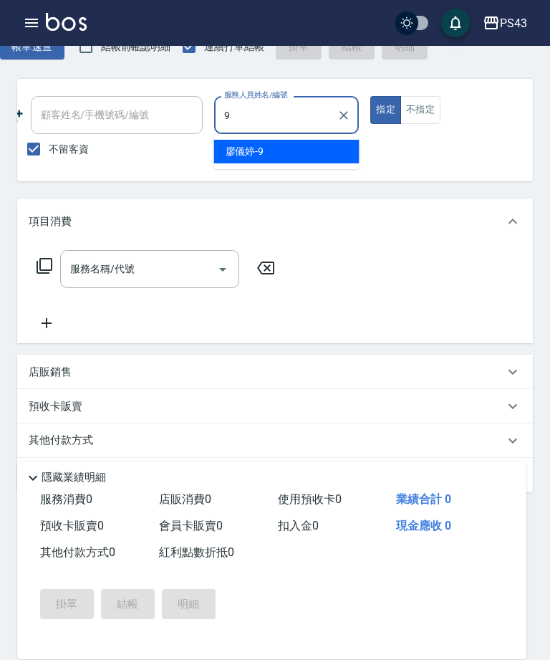
type input "廖儀婷-9"
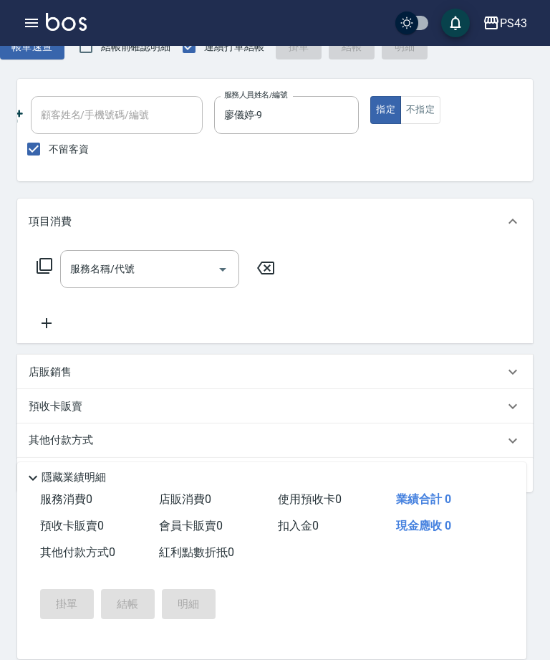
click at [140, 271] on input "服務名稱/代號" at bounding box center [139, 268] width 145 height 25
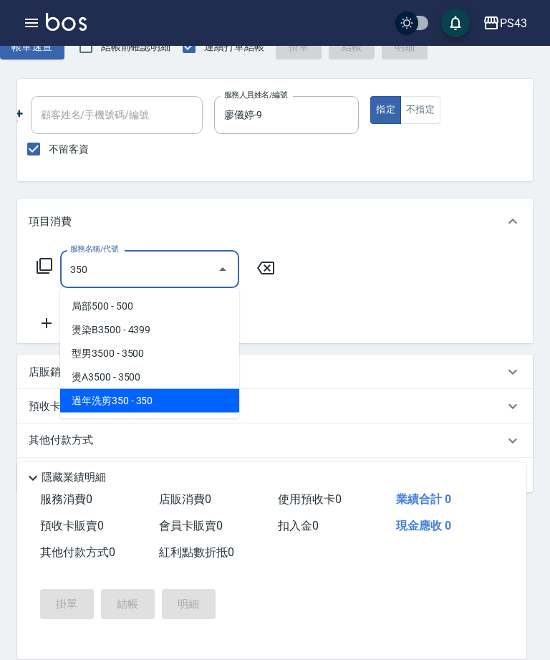
click at [170, 411] on span "過年洗剪350 - 350" at bounding box center [149, 401] width 179 height 24
type input "過年洗剪350(2350)"
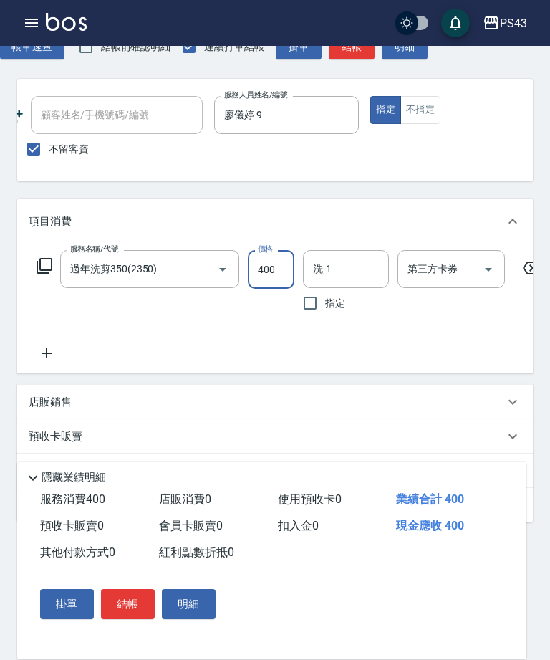
type input "400"
click at [363, 272] on input "洗-1" at bounding box center [346, 268] width 73 height 25
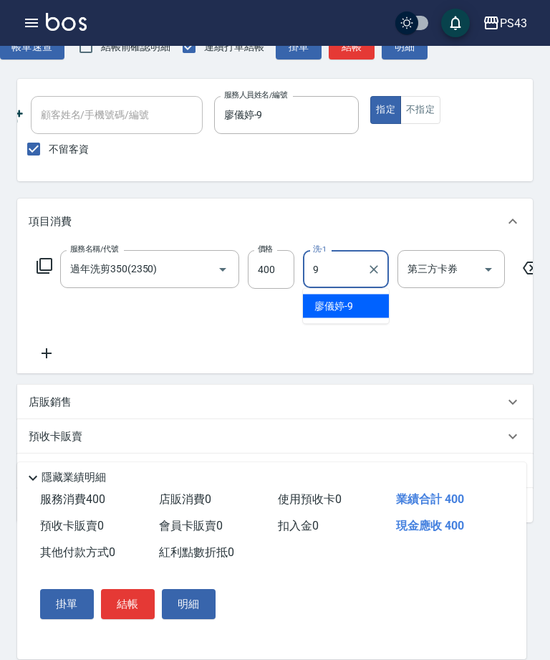
type input "廖儀婷-9"
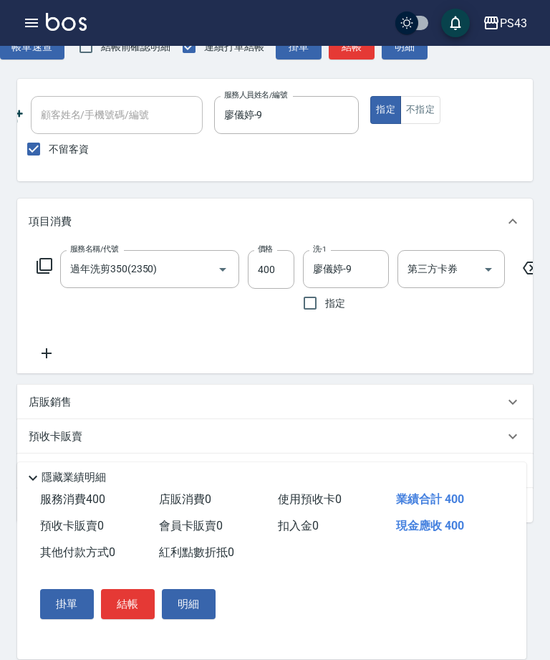
click at [358, 50] on button "結帳" at bounding box center [352, 47] width 46 height 27
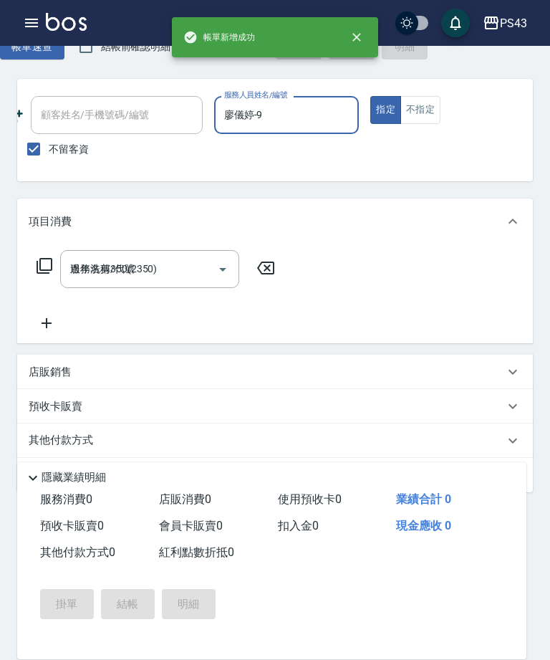
type input "[DATE] 16:18"
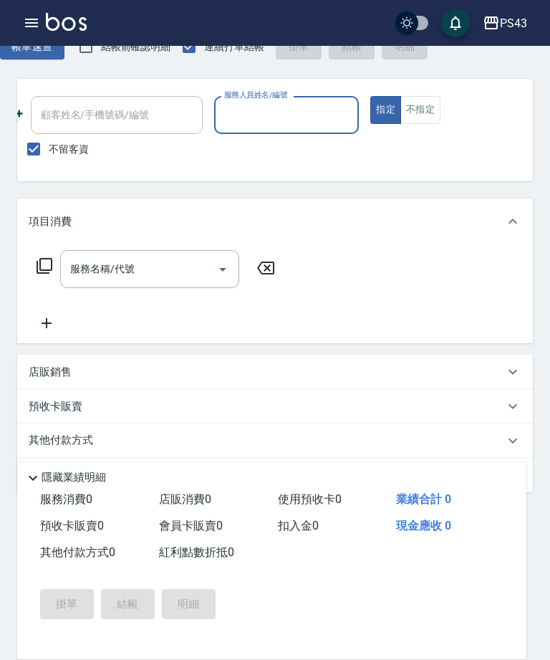
click at [299, 112] on input "服務人員姓名/編號" at bounding box center [287, 114] width 133 height 25
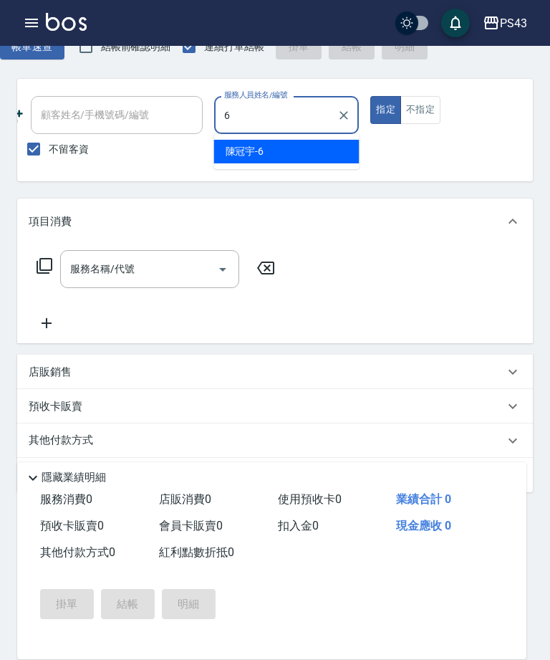
type input "陳冠宇-6"
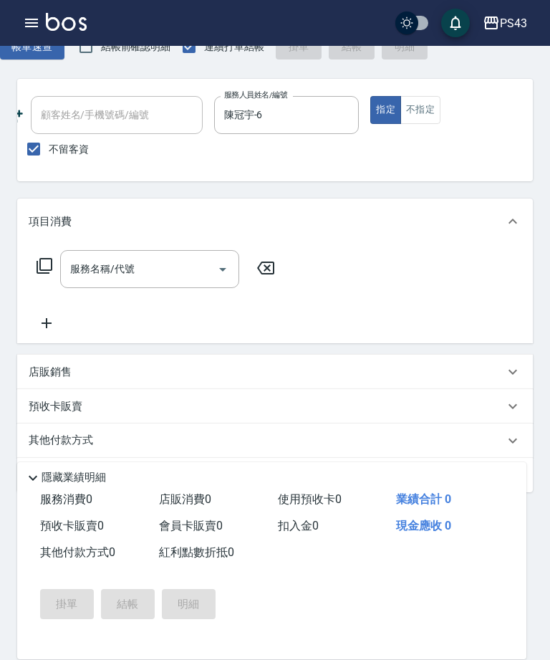
click at [415, 114] on button "不指定" at bounding box center [421, 110] width 40 height 28
click at [165, 272] on input "服務名稱/代號" at bounding box center [139, 268] width 145 height 25
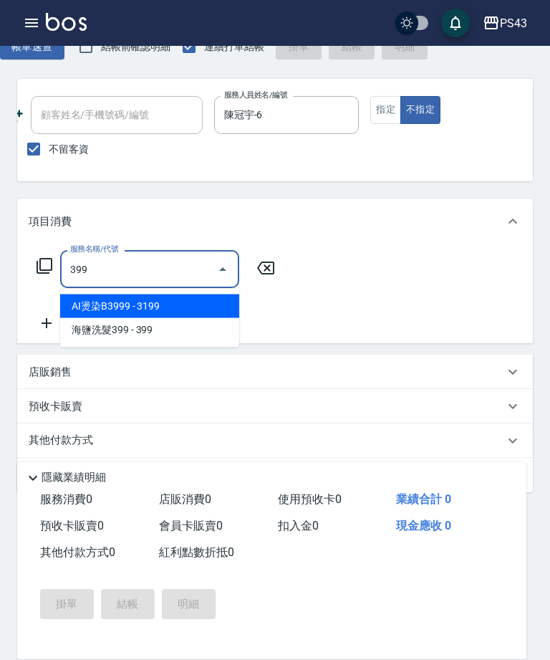
click at [176, 335] on span "海鹽洗髮399 - 399" at bounding box center [149, 330] width 179 height 24
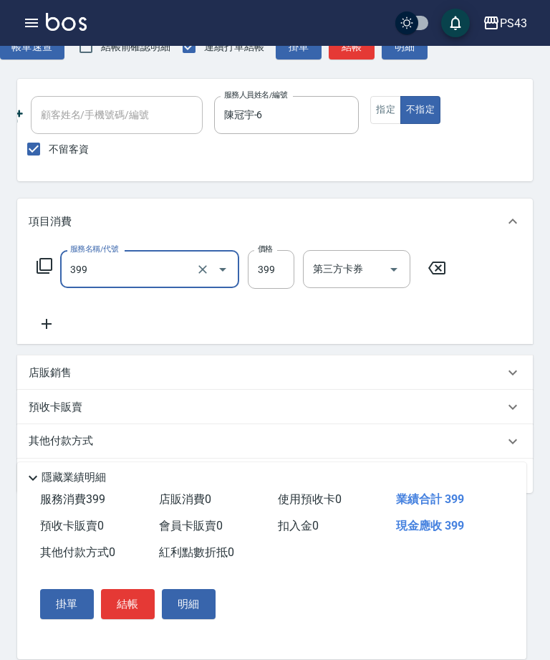
type input "海鹽洗髮399(1399)"
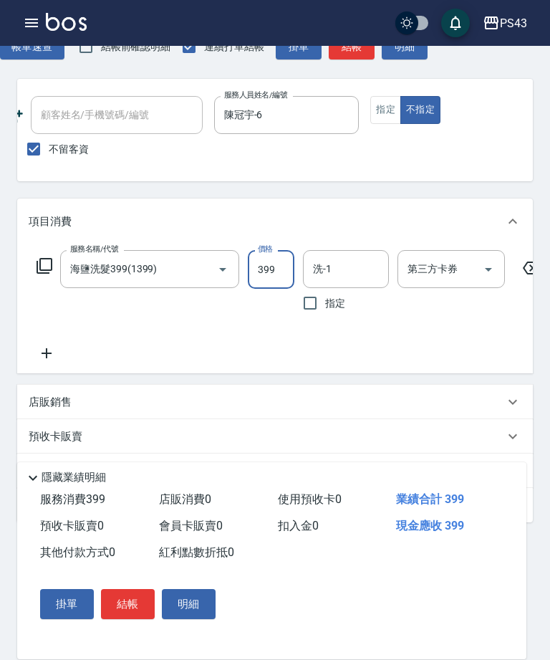
click at [358, 266] on input "洗-1" at bounding box center [346, 268] width 73 height 25
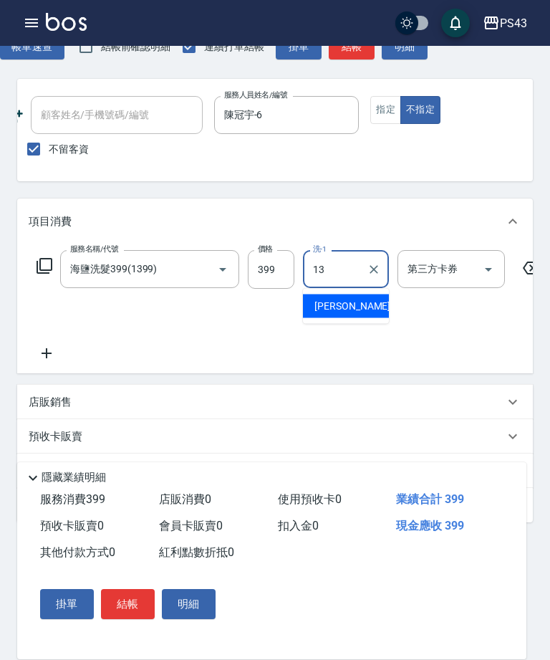
type input "[PERSON_NAME]-13"
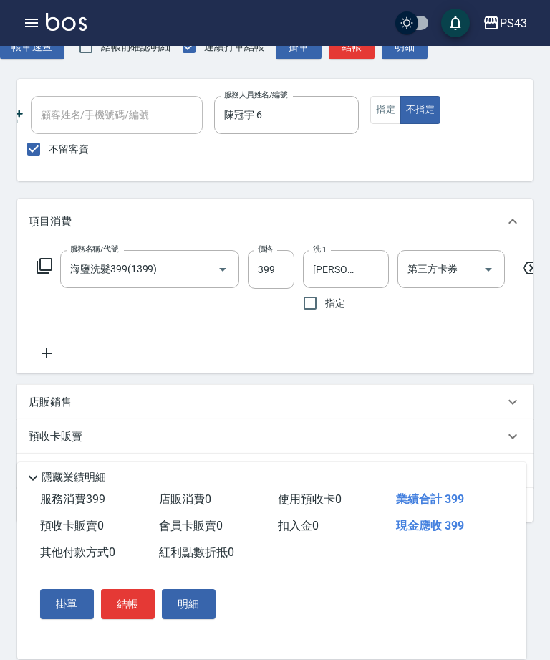
click at [135, 619] on button "結帳" at bounding box center [128, 604] width 54 height 30
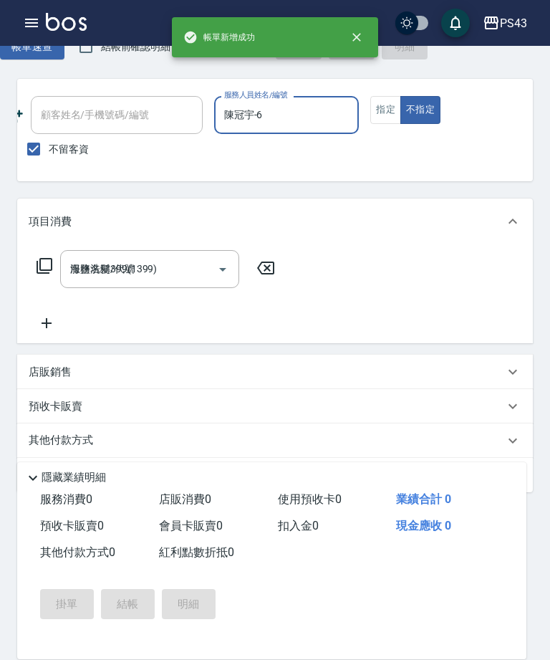
type input "[DATE] 16:19"
click at [306, 103] on input "服務人員姓名/編號" at bounding box center [287, 114] width 133 height 25
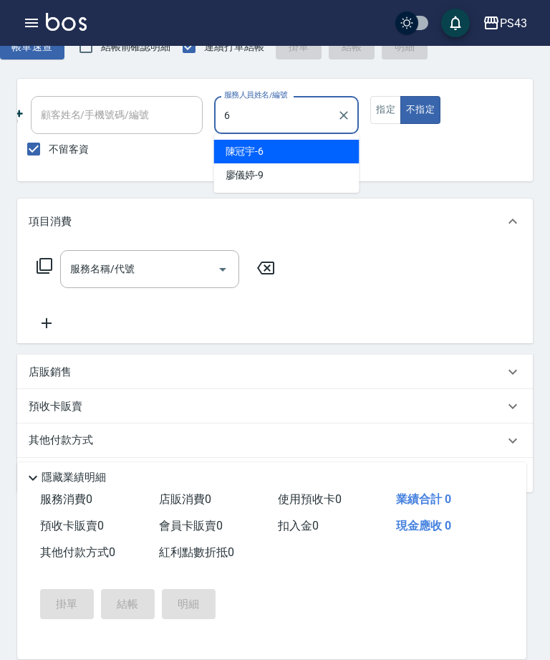
type input "陳冠宇-6"
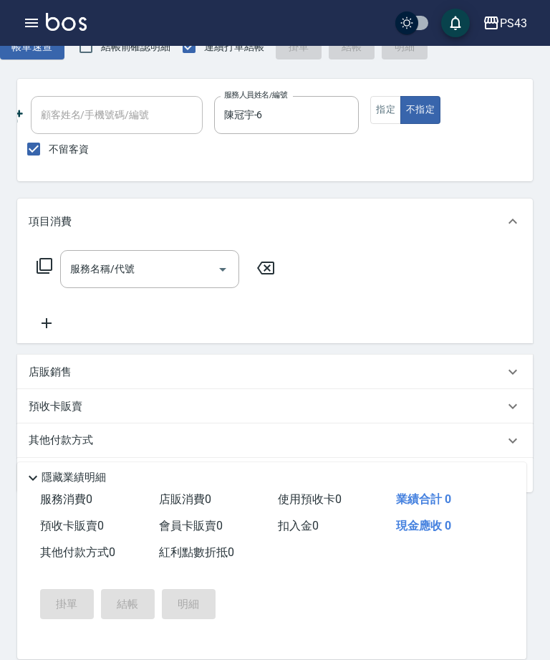
click at [152, 268] on input "服務名稱/代號" at bounding box center [139, 268] width 145 height 25
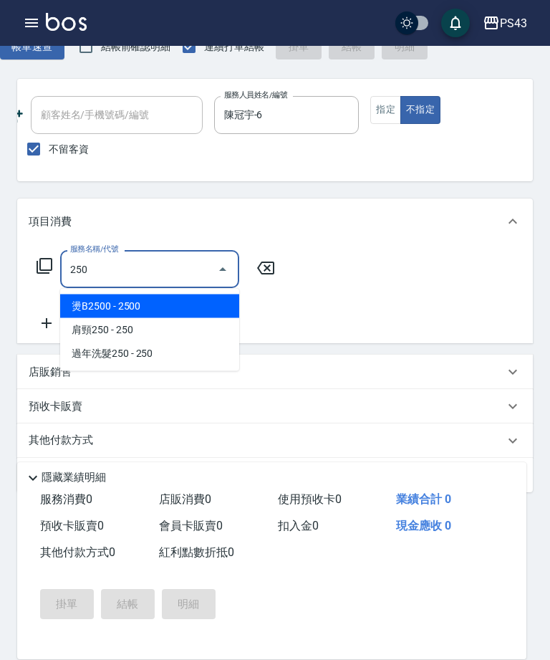
click at [193, 351] on span "過年洗髮250 - 250" at bounding box center [149, 354] width 179 height 24
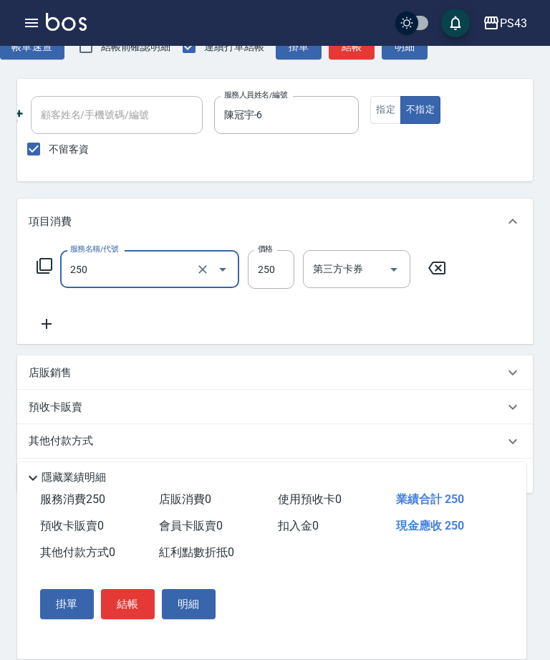
type input "過年洗髮250(1250)"
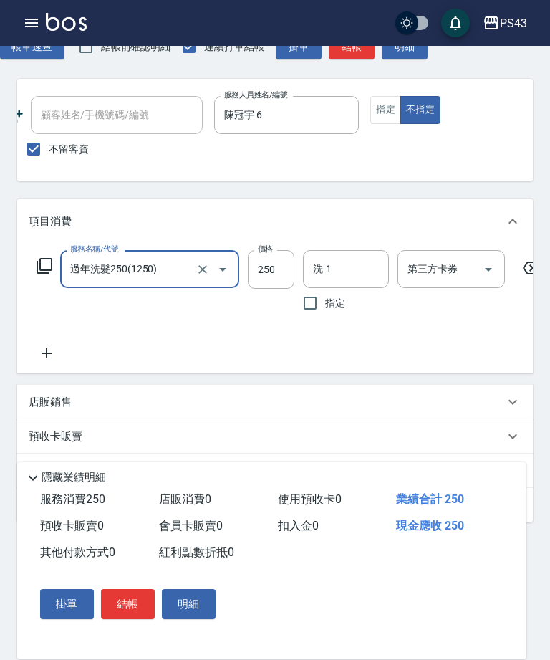
click at [353, 269] on input "洗-1" at bounding box center [346, 268] width 73 height 25
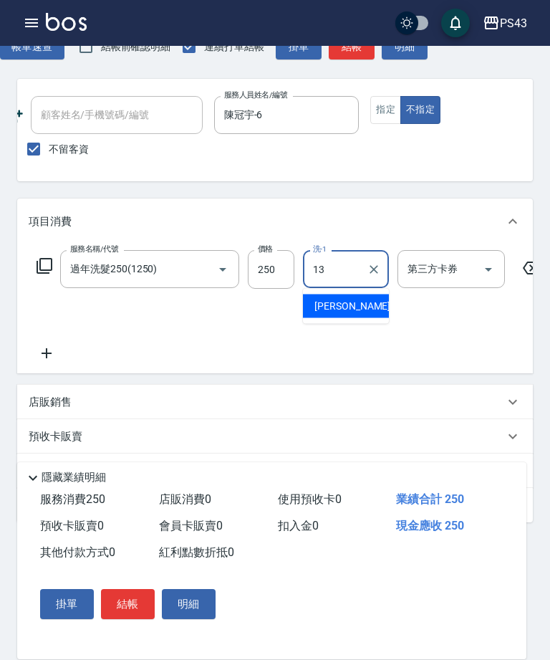
type input "[PERSON_NAME]-13"
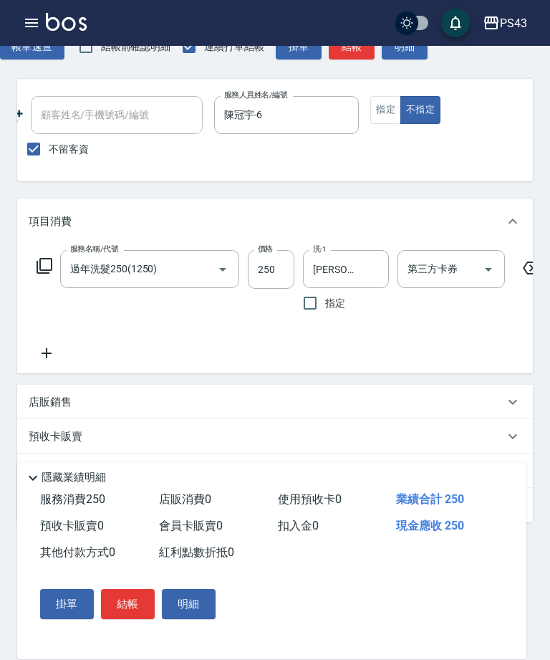
click at [133, 619] on button "結帳" at bounding box center [128, 604] width 54 height 30
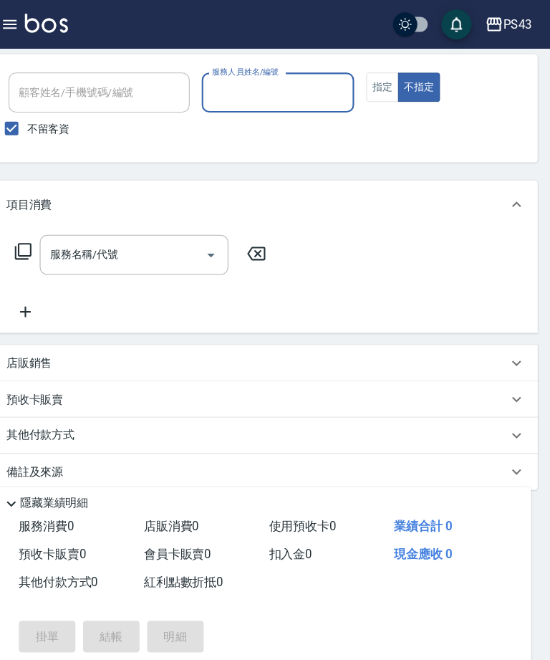
scroll to position [102, 0]
